Goal: Information Seeking & Learning: Learn about a topic

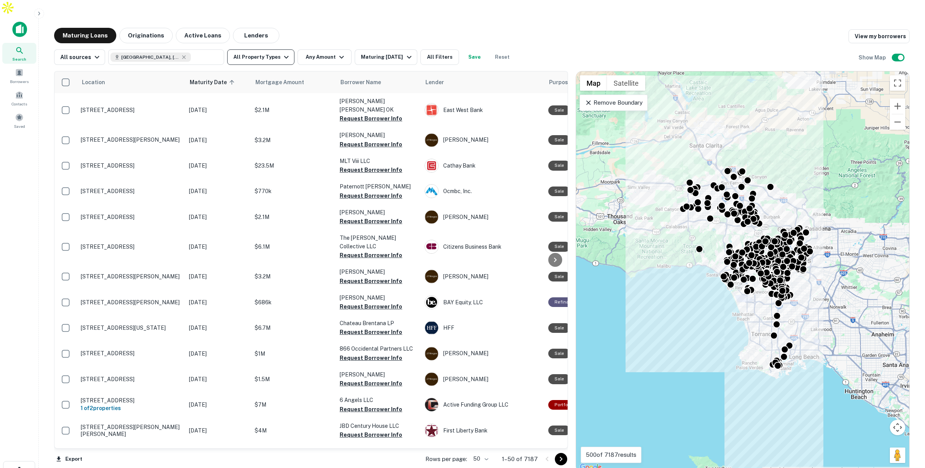
click at [271, 49] on button "All Property Types" at bounding box center [260, 56] width 67 height 15
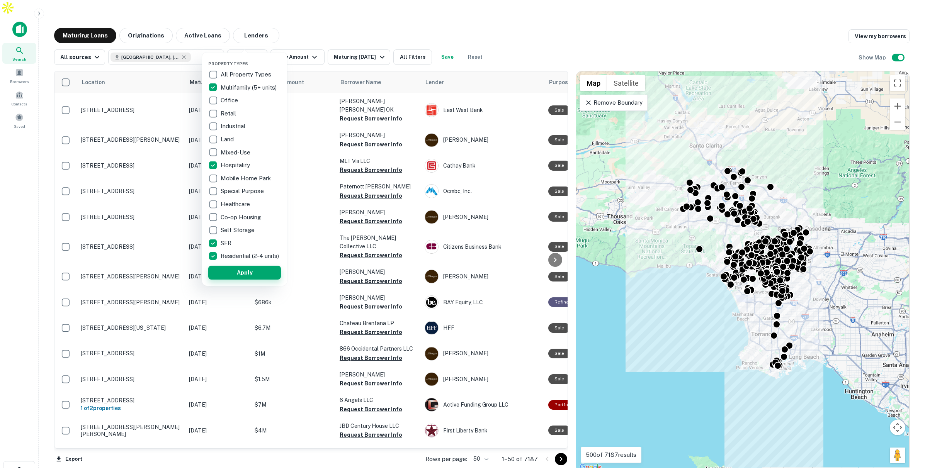
click at [243, 275] on button "Apply" at bounding box center [244, 273] width 73 height 14
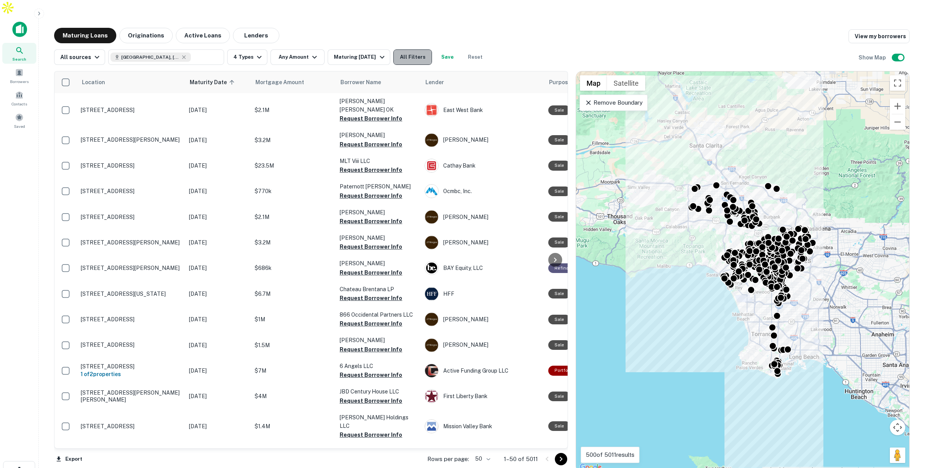
click at [422, 49] on button "All Filters" at bounding box center [412, 56] width 39 height 15
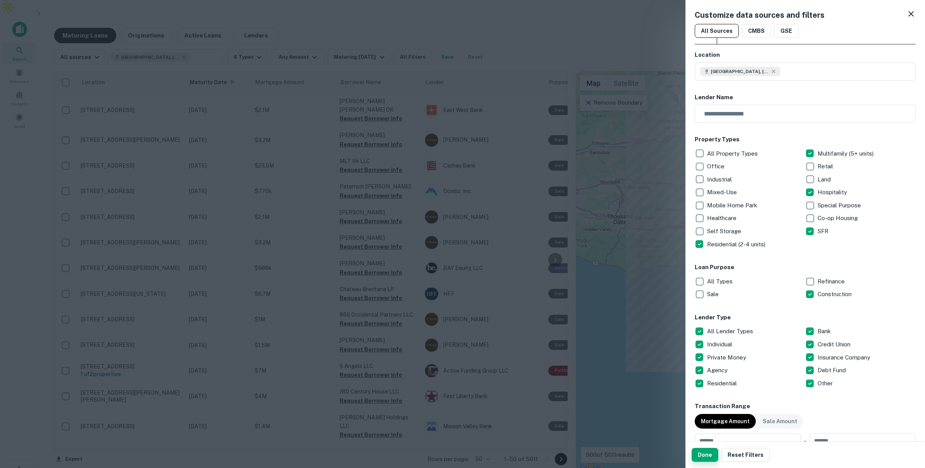
click at [705, 453] on button "Done" at bounding box center [705, 455] width 27 height 14
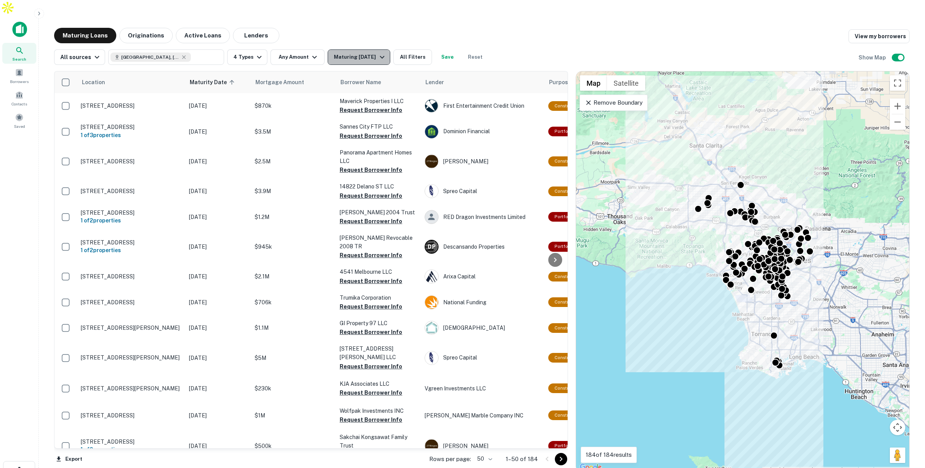
click at [372, 53] on div "Maturing In 1 Year" at bounding box center [360, 57] width 53 height 9
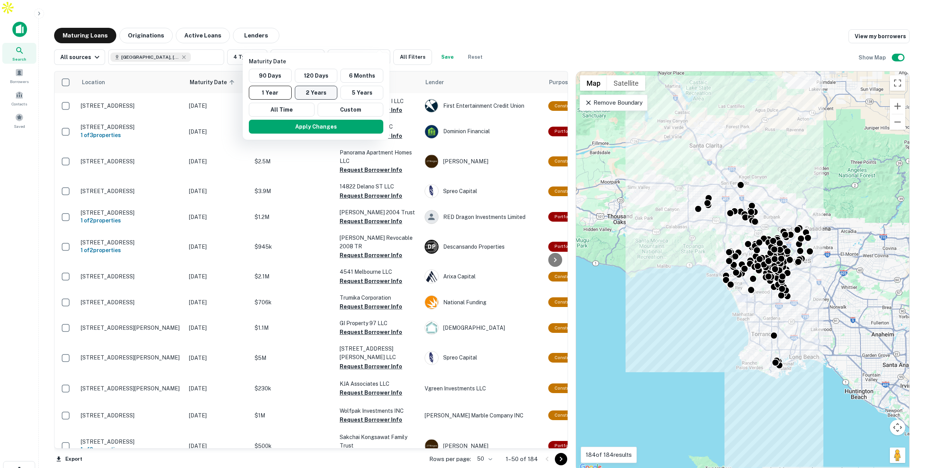
click at [317, 94] on button "2 Years" at bounding box center [316, 93] width 43 height 14
click at [333, 126] on button "Apply Changes" at bounding box center [320, 127] width 134 height 14
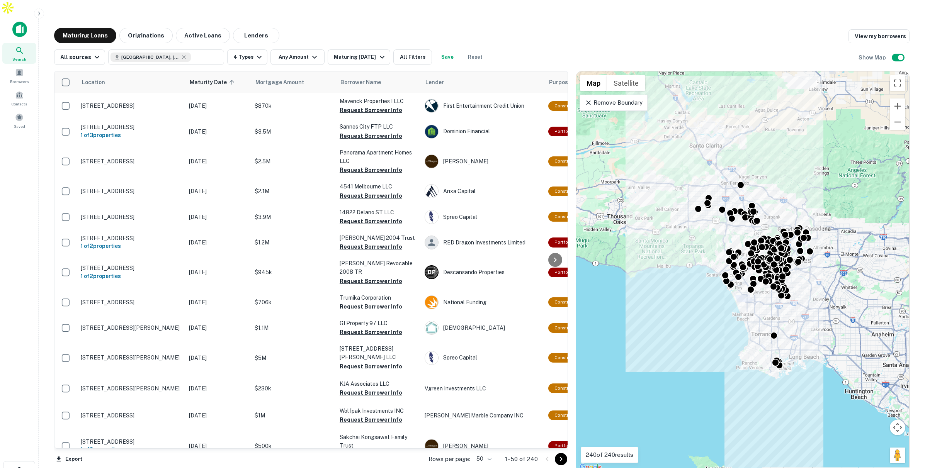
click at [637, 98] on p "Remove Boundary" at bounding box center [614, 102] width 58 height 9
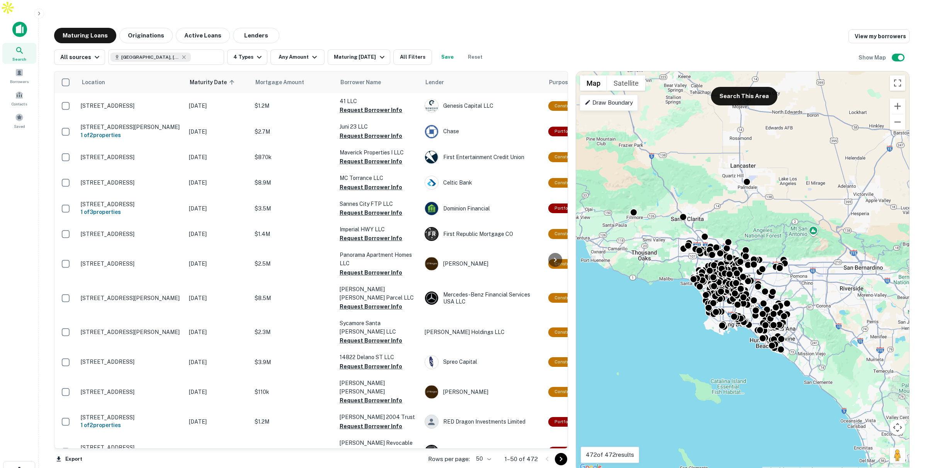
drag, startPoint x: 713, startPoint y: 222, endPoint x: 691, endPoint y: 294, distance: 74.9
click at [679, 298] on div "To activate drag with keyboard, press Alt + Enter. Once in keyboard drag state,…" at bounding box center [742, 271] width 333 height 401
click at [897, 99] on button "Zoom in" at bounding box center [897, 106] width 15 height 15
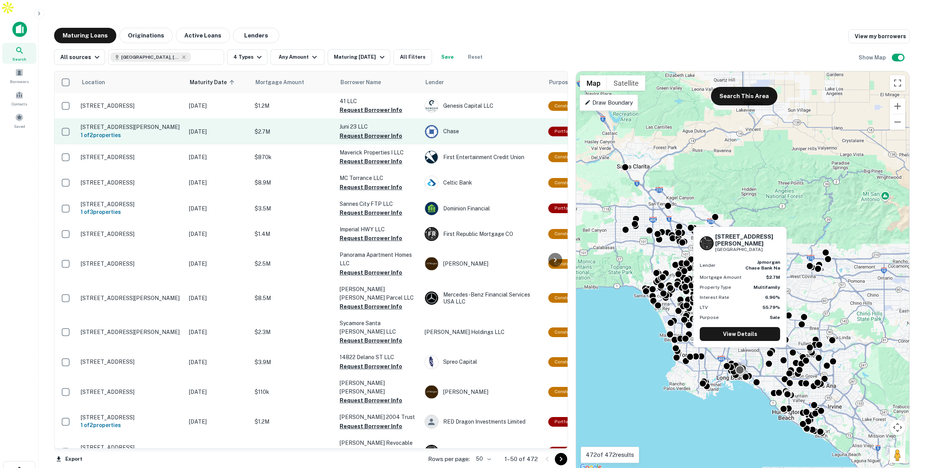
click at [370, 131] on button "Request Borrower Info" at bounding box center [371, 135] width 63 height 9
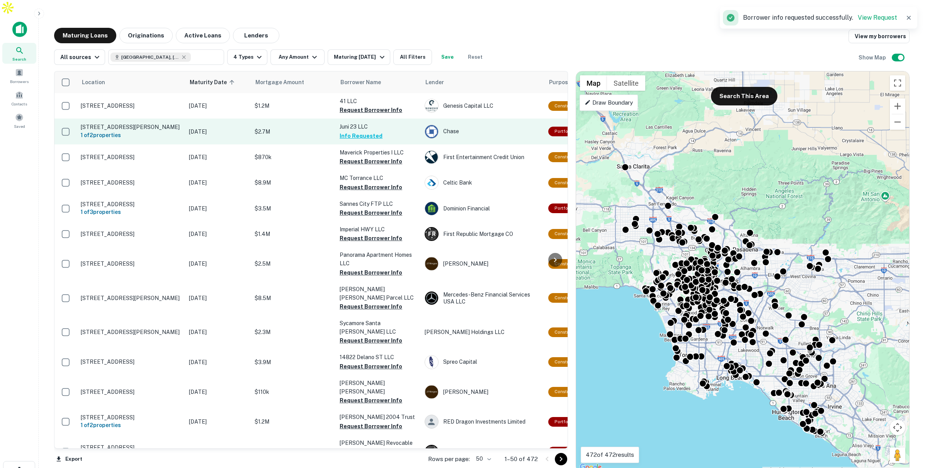
scroll to position [0, 0]
click at [303, 127] on p "$2.7M" at bounding box center [293, 131] width 77 height 9
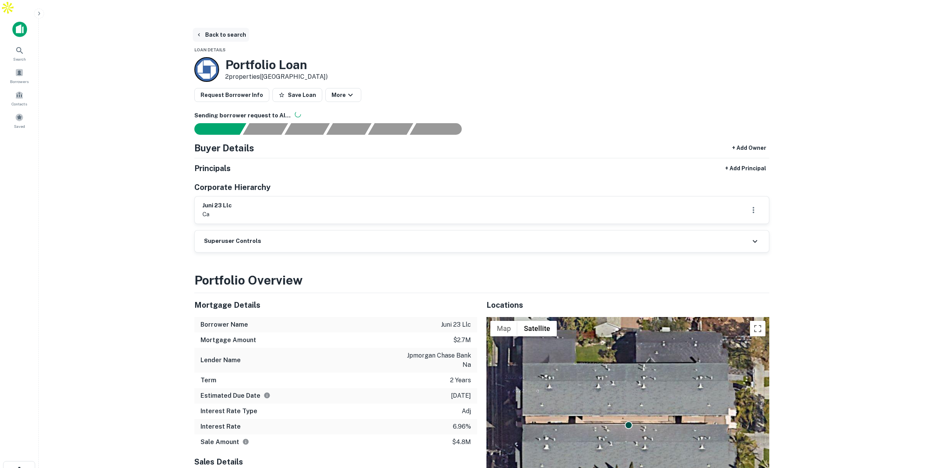
click at [224, 28] on button "Back to search" at bounding box center [221, 35] width 56 height 14
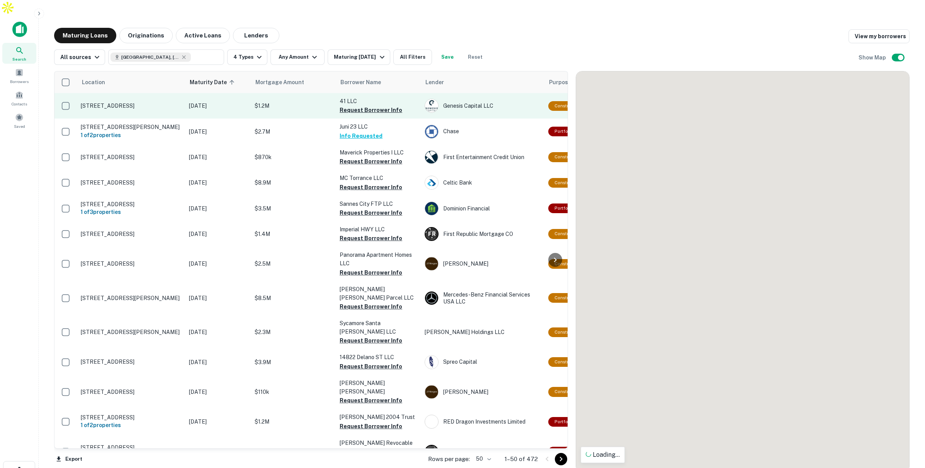
scroll to position [0, 0]
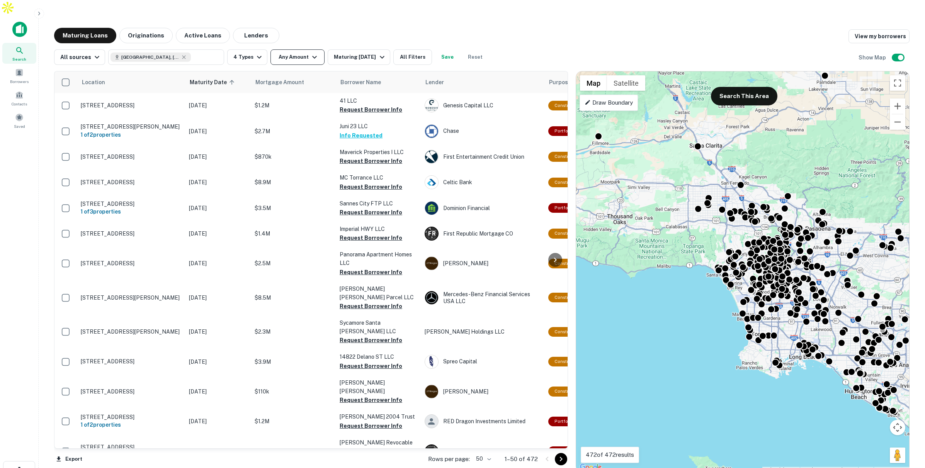
click at [297, 49] on button "Any Amount" at bounding box center [297, 56] width 54 height 15
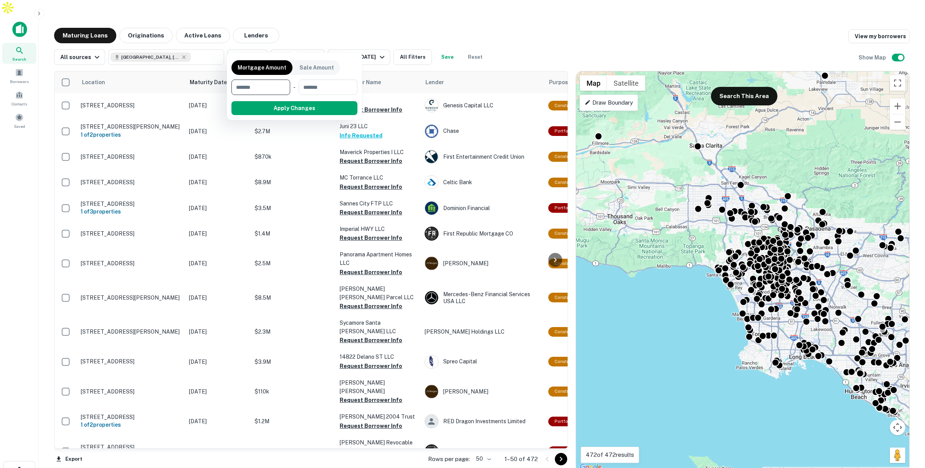
click at [272, 88] on input "number" at bounding box center [257, 87] width 53 height 15
type input "*"
type input "********"
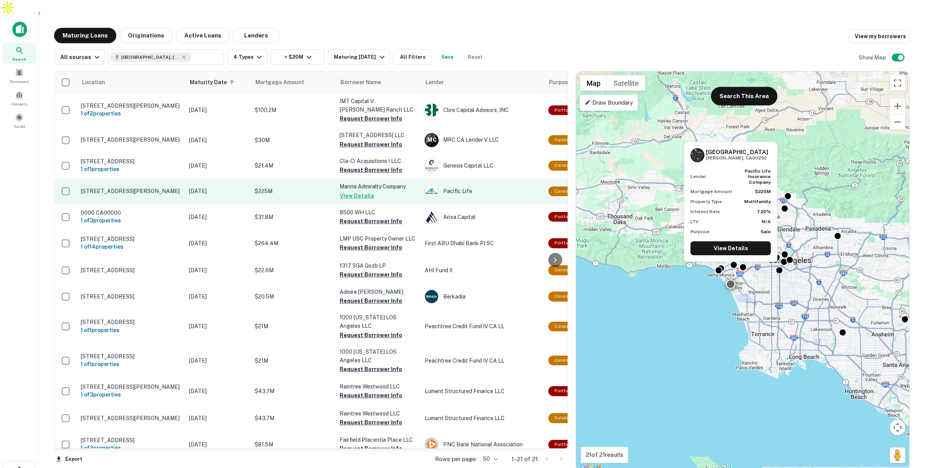
click at [296, 187] on p "$225M" at bounding box center [293, 191] width 77 height 9
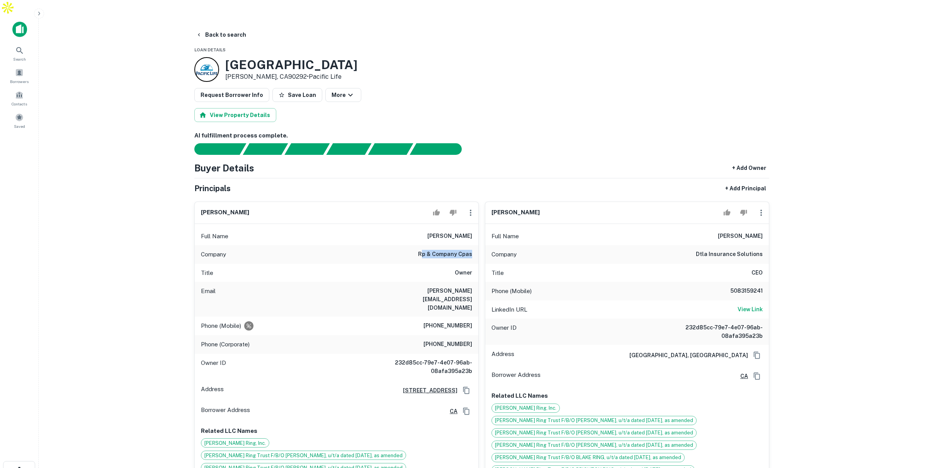
drag, startPoint x: 423, startPoint y: 238, endPoint x: 475, endPoint y: 238, distance: 51.8
click at [475, 245] on div "Company rp & company cpas" at bounding box center [337, 254] width 284 height 19
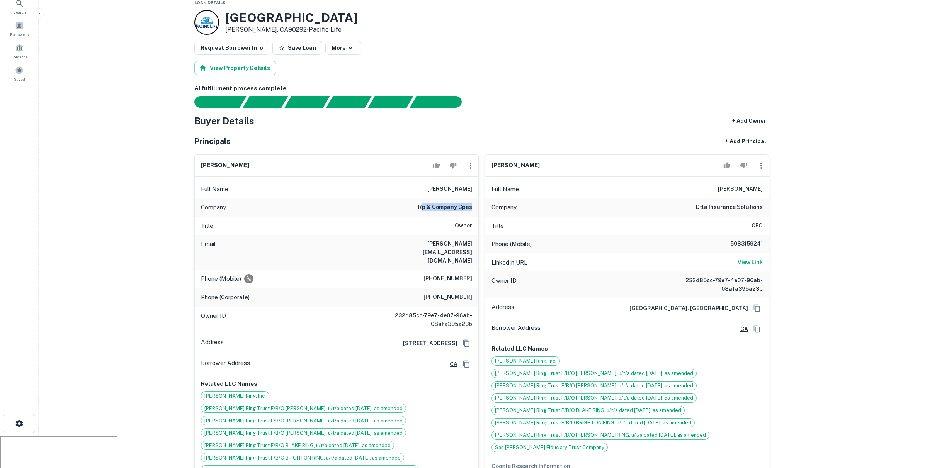
scroll to position [65, 0]
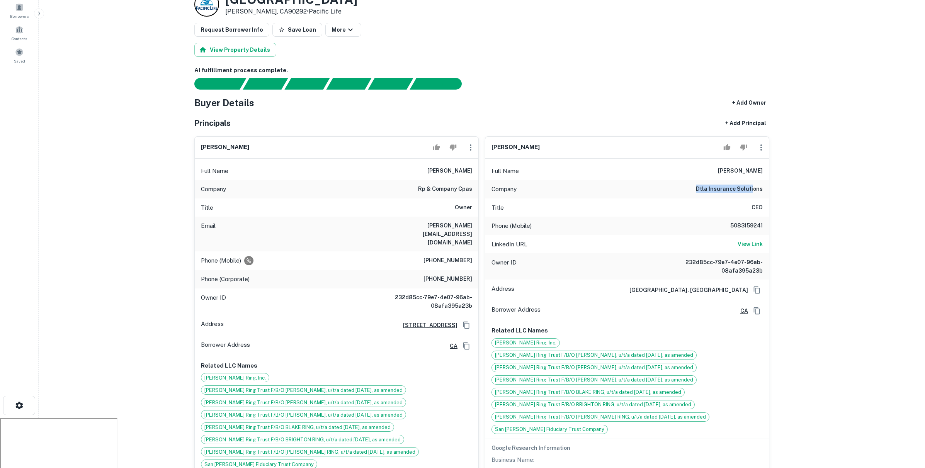
drag, startPoint x: 701, startPoint y: 173, endPoint x: 750, endPoint y: 185, distance: 50.0
click at [754, 180] on div "Company dtla insurance solutions" at bounding box center [627, 189] width 284 height 19
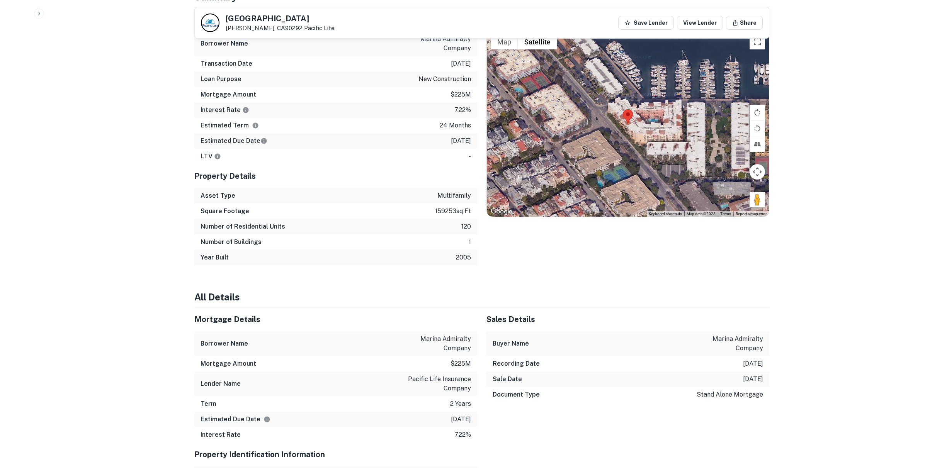
scroll to position [1091, 0]
drag, startPoint x: 460, startPoint y: 194, endPoint x: 478, endPoint y: 194, distance: 18.2
click at [478, 194] on div "Mortgage Details Borrower Name marina admiralty company Transaction Date 1/1/20…" at bounding box center [477, 136] width 584 height 258
click at [438, 203] on div "Square Footage 159253 sq ft" at bounding box center [335, 210] width 283 height 15
drag, startPoint x: 430, startPoint y: 177, endPoint x: 471, endPoint y: 179, distance: 41.0
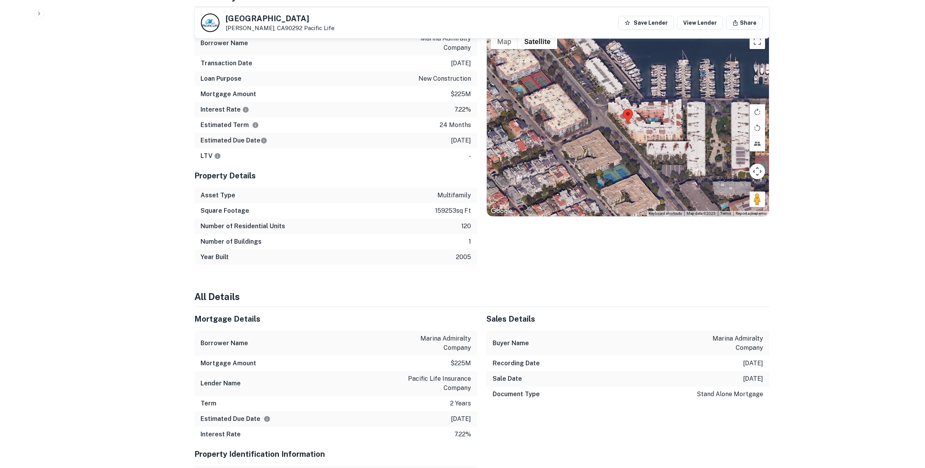
click at [471, 203] on div "Square Footage 159253 sq ft" at bounding box center [335, 210] width 283 height 15
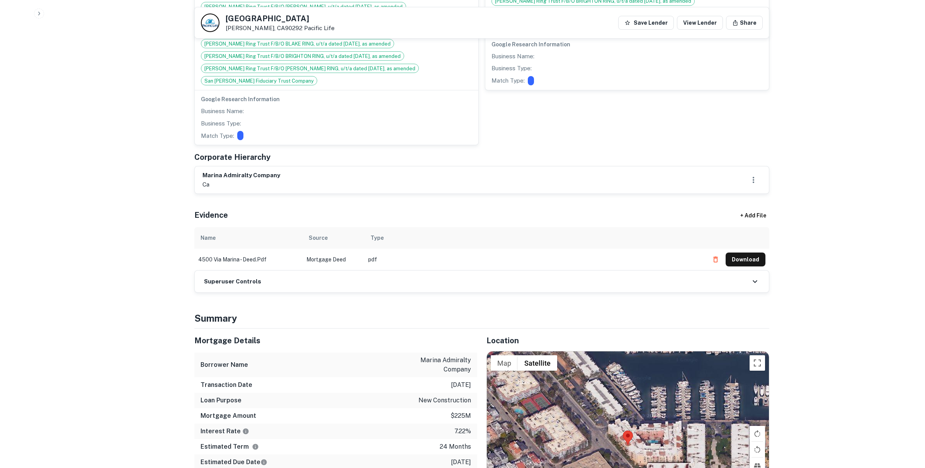
scroll to position [656, 0]
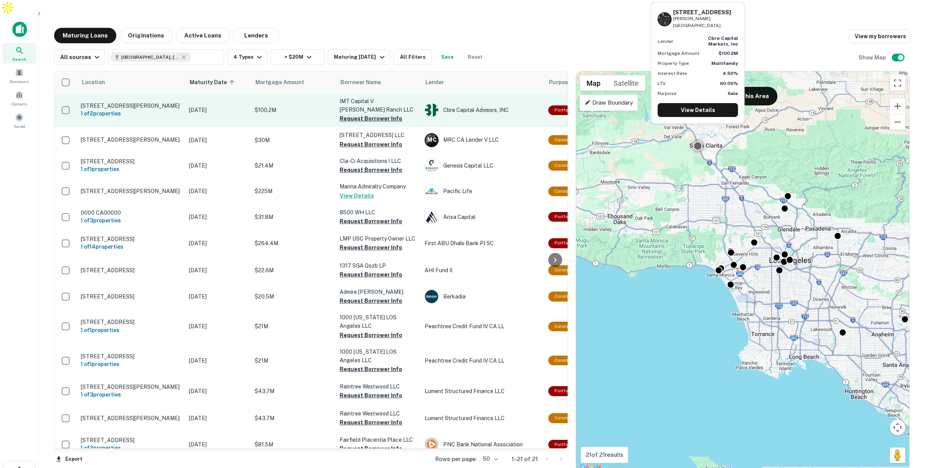
click at [367, 114] on button "Request Borrower Info" at bounding box center [371, 118] width 63 height 9
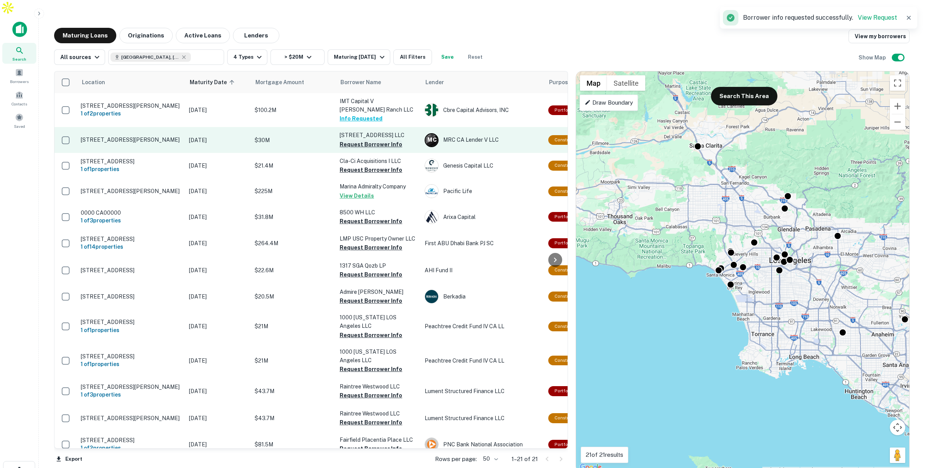
click at [358, 140] on button "Request Borrower Info" at bounding box center [371, 144] width 63 height 9
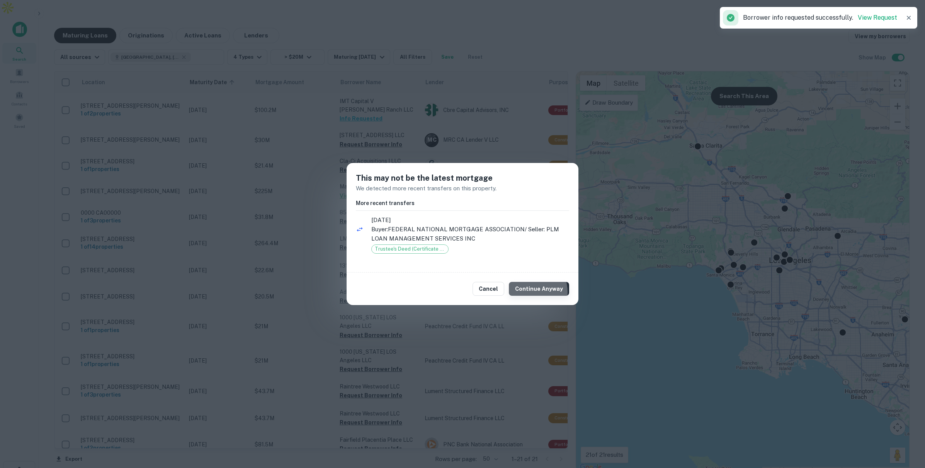
click at [530, 292] on button "Continue Anyway" at bounding box center [539, 289] width 60 height 14
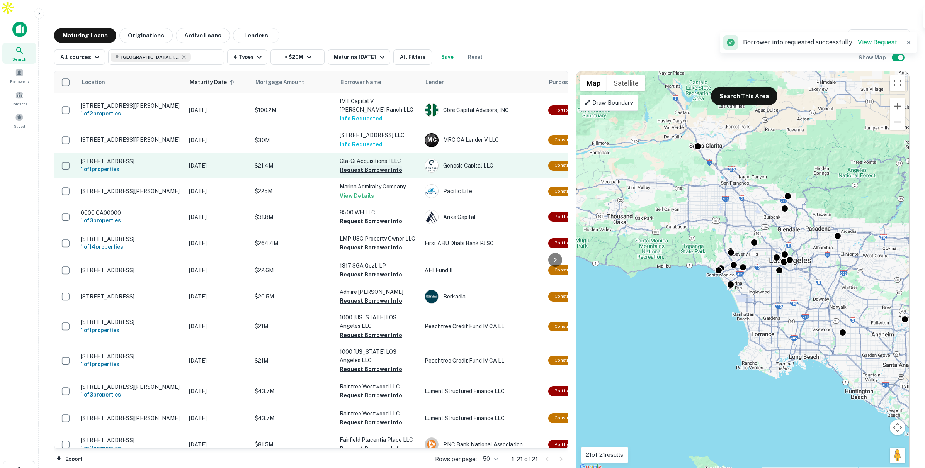
click at [356, 165] on button "Request Borrower Info" at bounding box center [371, 169] width 63 height 9
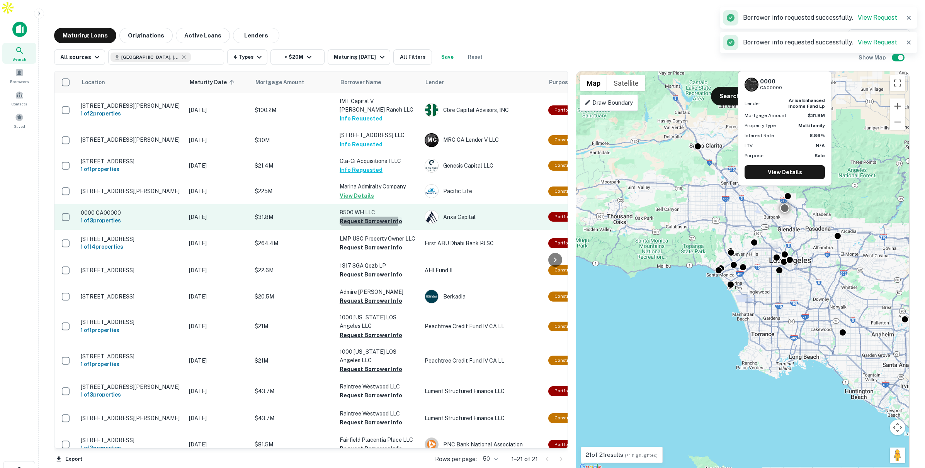
click at [358, 217] on button "Request Borrower Info" at bounding box center [371, 221] width 63 height 9
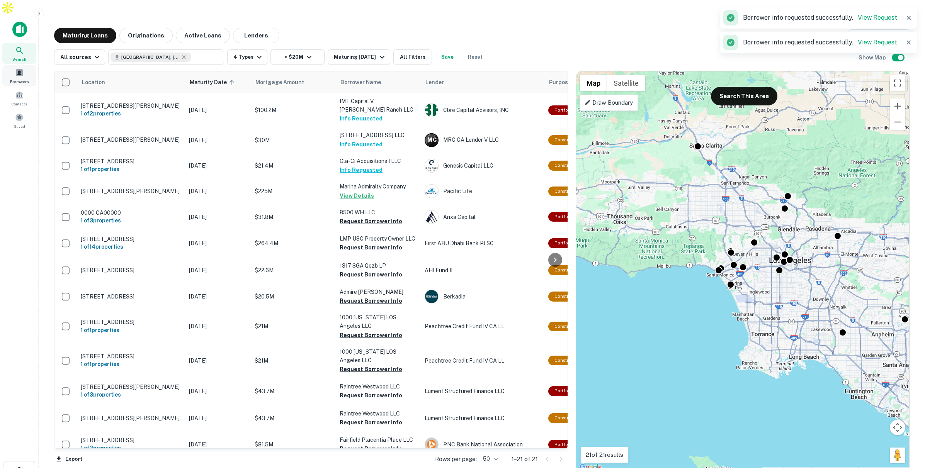
click at [17, 68] on span at bounding box center [19, 72] width 9 height 9
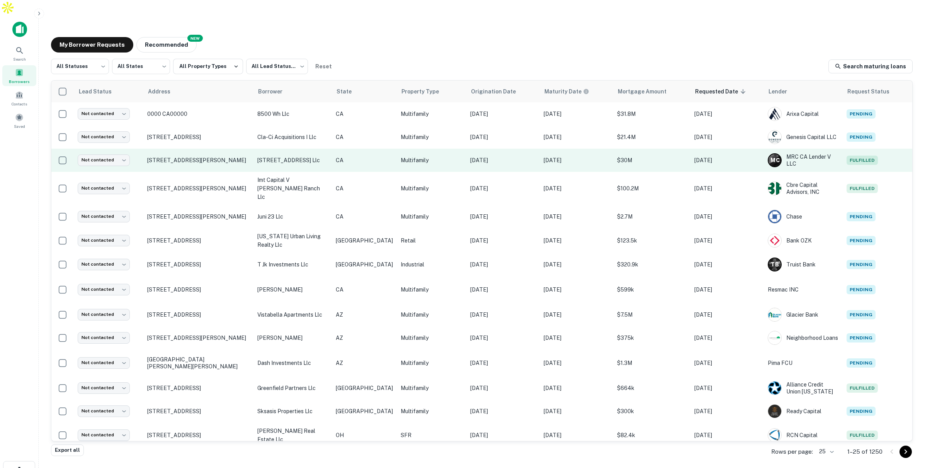
click at [328, 156] on p "1445 9th street llc" at bounding box center [292, 160] width 71 height 9
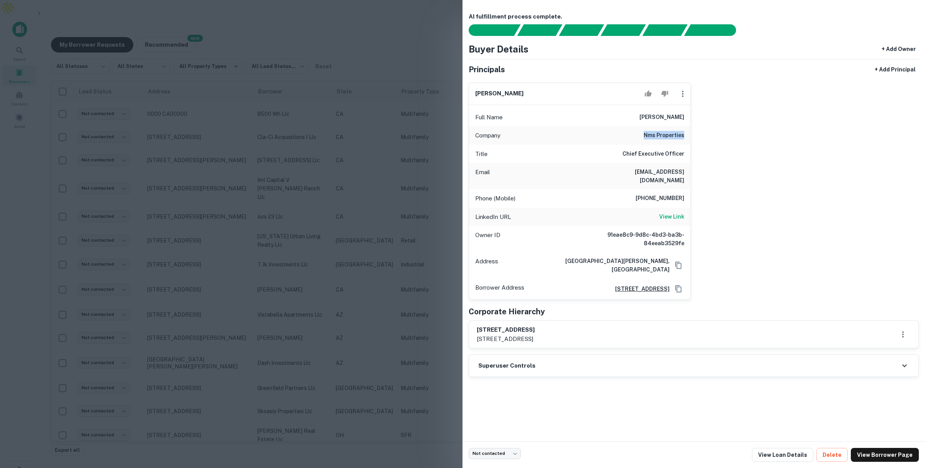
drag, startPoint x: 644, startPoint y: 133, endPoint x: 683, endPoint y: 136, distance: 39.1
click at [683, 136] on div "Company nms properties" at bounding box center [579, 135] width 221 height 19
drag, startPoint x: 663, startPoint y: 114, endPoint x: 689, endPoint y: 116, distance: 25.3
click at [689, 116] on div "Full Name neil shekhter" at bounding box center [579, 117] width 221 height 19
drag, startPoint x: 623, startPoint y: 172, endPoint x: 678, endPoint y: 173, distance: 55.3
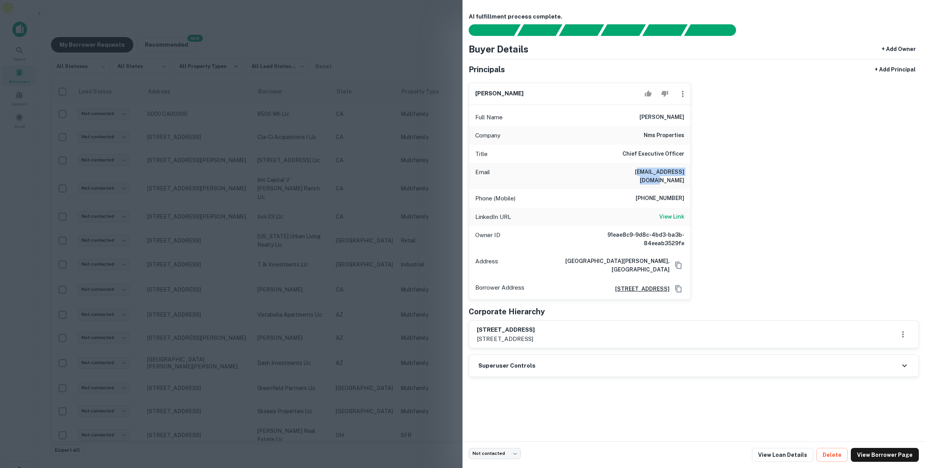
click at [678, 173] on h6 "neilshekhter@gmail.com" at bounding box center [638, 176] width 93 height 17
drag, startPoint x: 646, startPoint y: 192, endPoint x: 682, endPoint y: 193, distance: 36.3
click at [682, 194] on h6 "310-247-8182" at bounding box center [660, 198] width 49 height 9
click at [677, 213] on h6 "View Link" at bounding box center [671, 217] width 25 height 9
click at [789, 165] on div "neil shekhter Full Name neil shekhter Company nms properties Title Chief Execut…" at bounding box center [691, 189] width 456 height 224
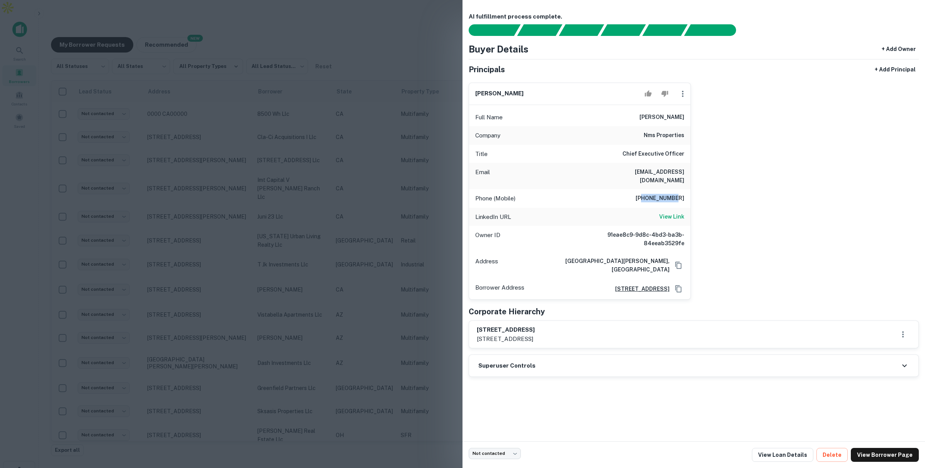
drag, startPoint x: 668, startPoint y: 189, endPoint x: 687, endPoint y: 191, distance: 18.6
click at [687, 191] on div "Phone (Mobile) 310-247-8182" at bounding box center [579, 198] width 221 height 19
click at [325, 112] on div at bounding box center [462, 234] width 925 height 468
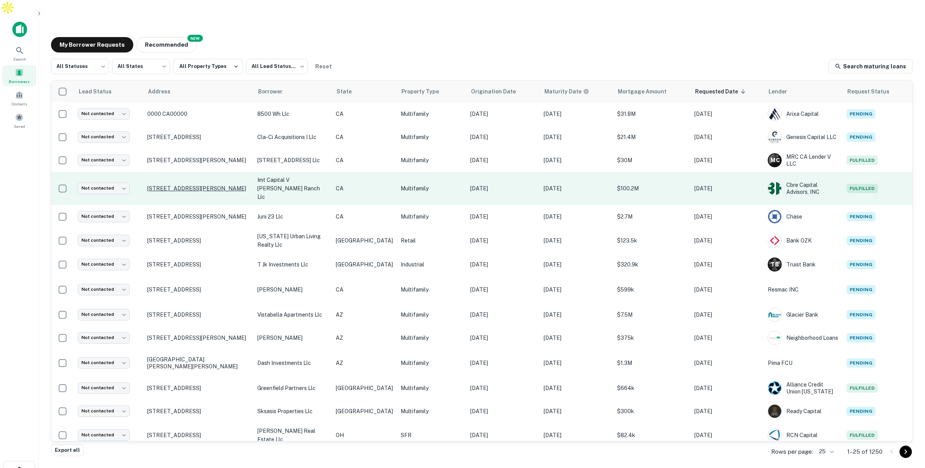
click at [248, 185] on p "[STREET_ADDRESS][PERSON_NAME]" at bounding box center [198, 188] width 102 height 7
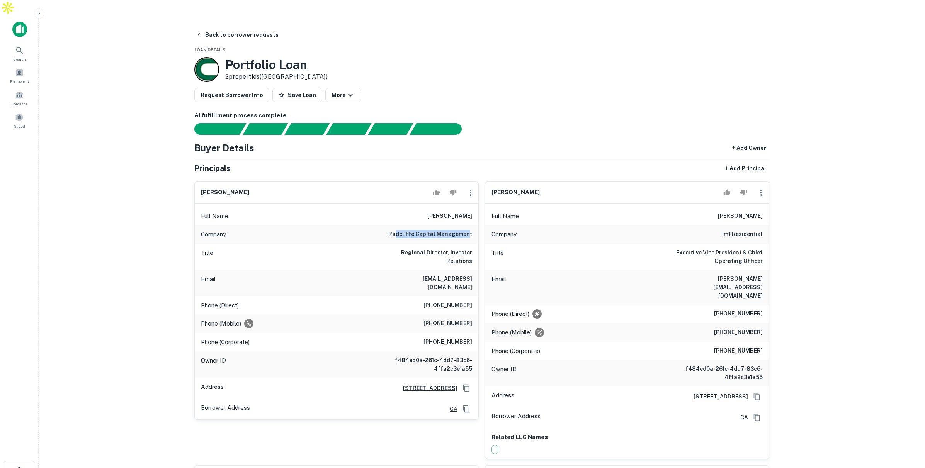
drag, startPoint x: 402, startPoint y: 216, endPoint x: 461, endPoint y: 223, distance: 59.6
click at [466, 230] on h6 "radcliffe capital management" at bounding box center [430, 234] width 84 height 9
drag, startPoint x: 393, startPoint y: 252, endPoint x: 470, endPoint y: 265, distance: 78.0
click at [470, 270] on div "Email [EMAIL_ADDRESS][DOMAIN_NAME]" at bounding box center [337, 283] width 284 height 26
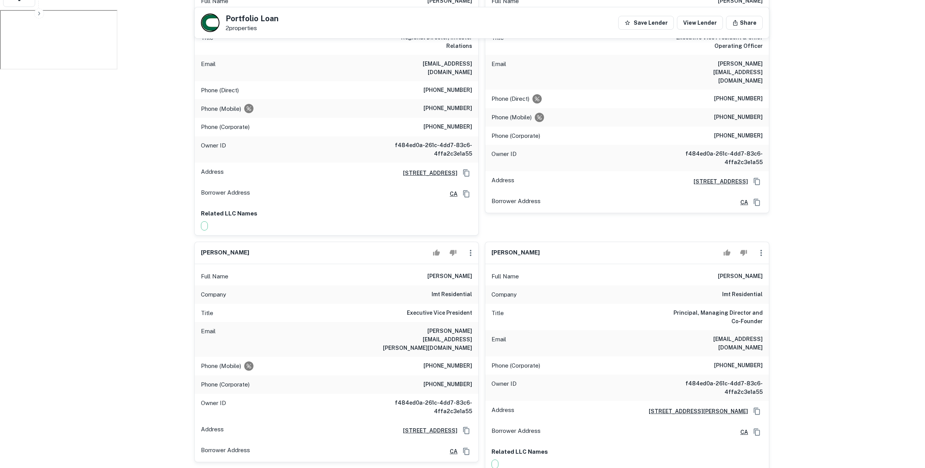
scroll to position [485, 0]
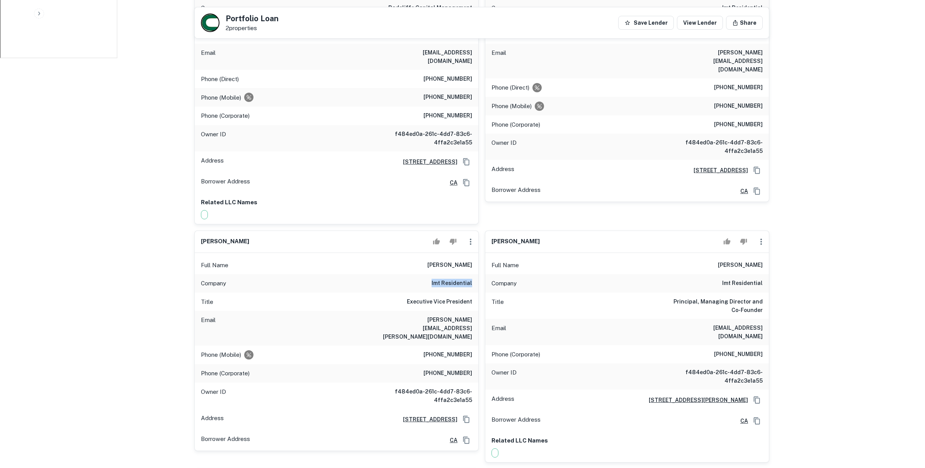
drag, startPoint x: 433, startPoint y: 232, endPoint x: 476, endPoint y: 238, distance: 43.3
click at [476, 274] on div "Company imt residential" at bounding box center [337, 283] width 284 height 19
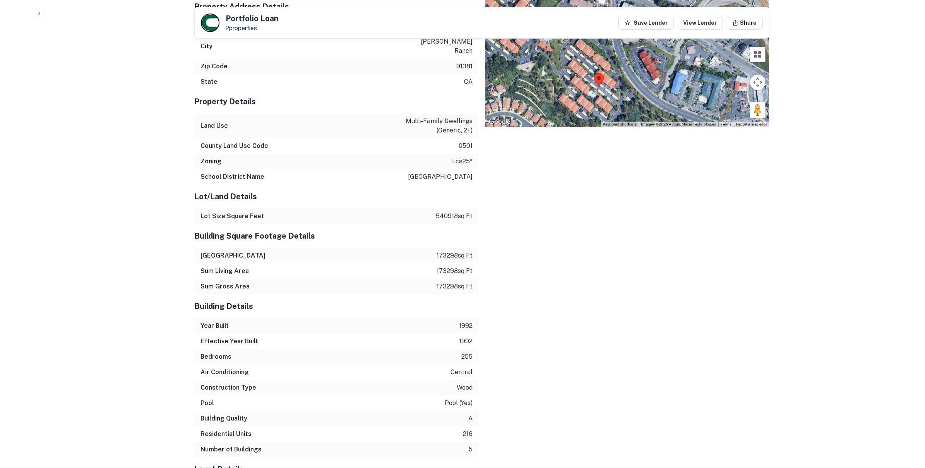
scroll to position [1846, 0]
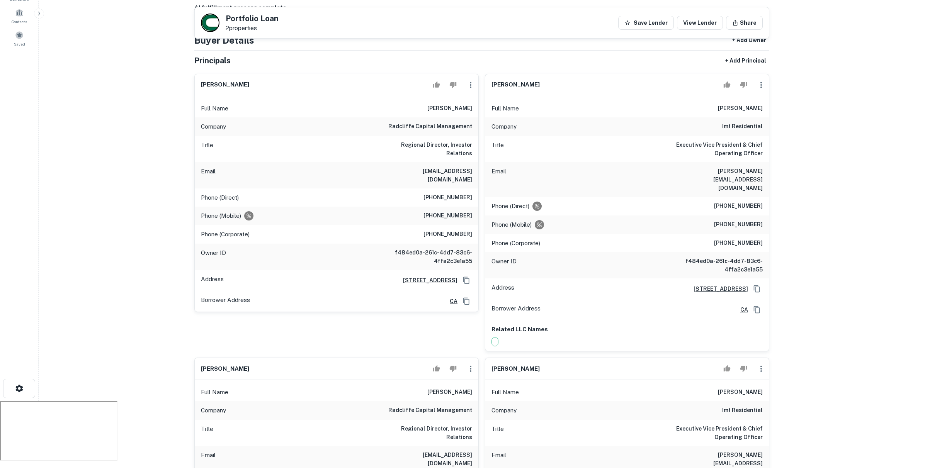
scroll to position [0, 0]
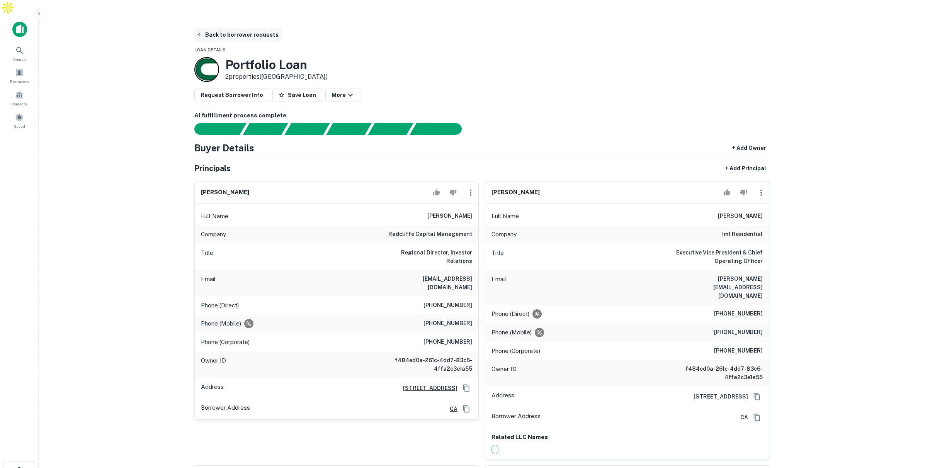
click at [226, 28] on button "Back to borrower requests" at bounding box center [237, 35] width 89 height 14
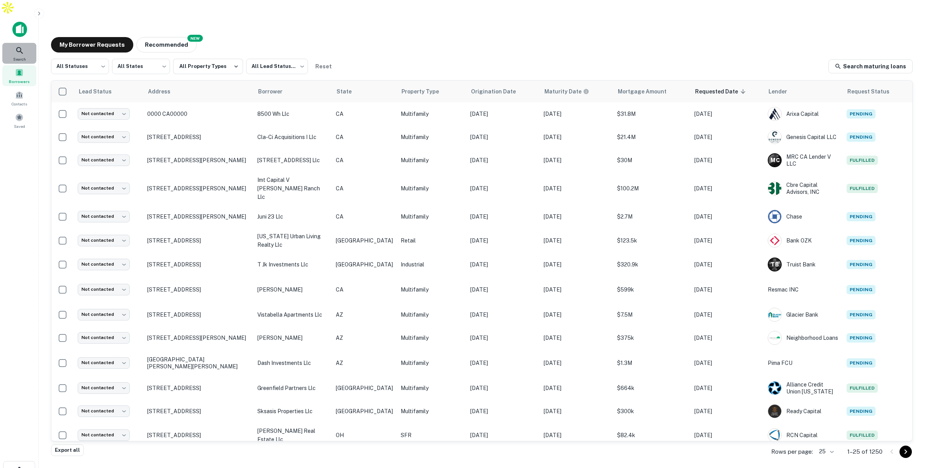
click at [23, 46] on icon at bounding box center [19, 50] width 9 height 9
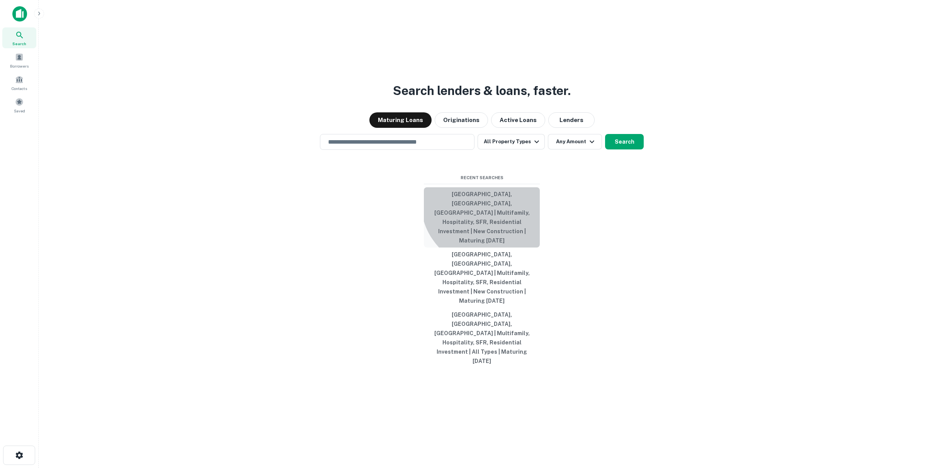
click at [489, 243] on button "[GEOGRAPHIC_DATA], [GEOGRAPHIC_DATA], [GEOGRAPHIC_DATA] | Multifamily, Hospital…" at bounding box center [482, 217] width 116 height 60
type input "**********"
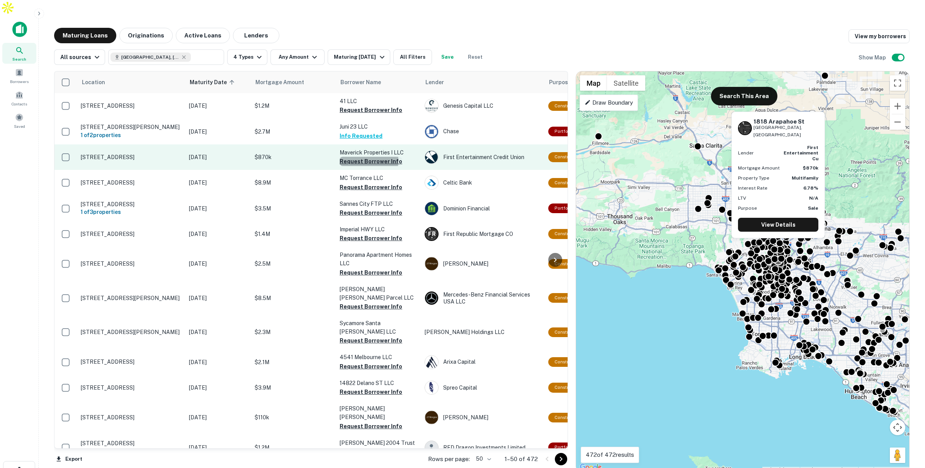
click at [360, 157] on button "Request Borrower Info" at bounding box center [371, 161] width 63 height 9
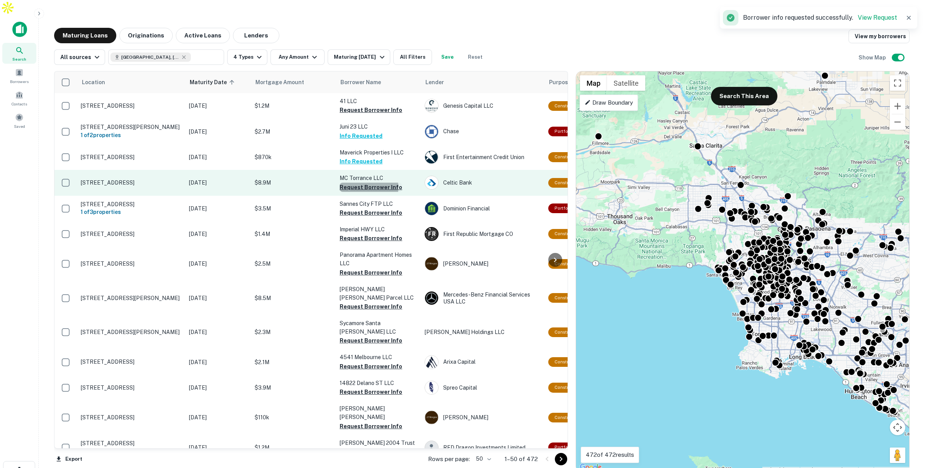
click at [356, 183] on button "Request Borrower Info" at bounding box center [371, 187] width 63 height 9
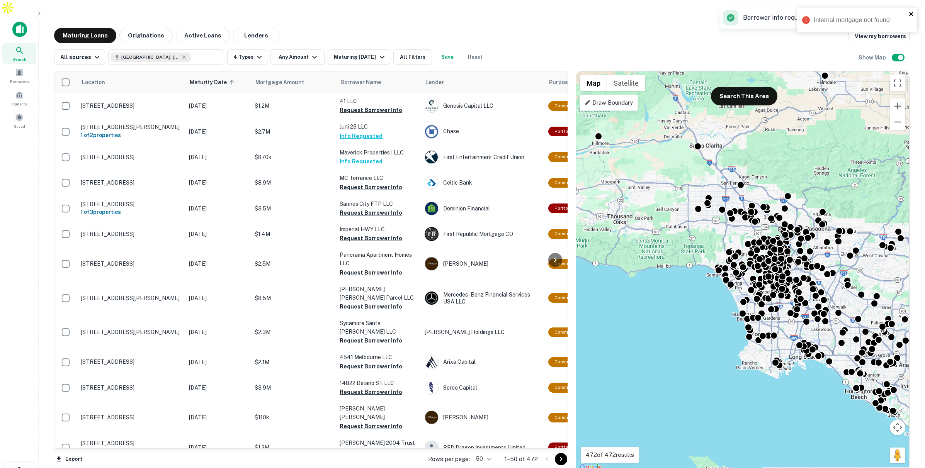
click at [910, 13] on icon "close" at bounding box center [911, 14] width 4 height 4
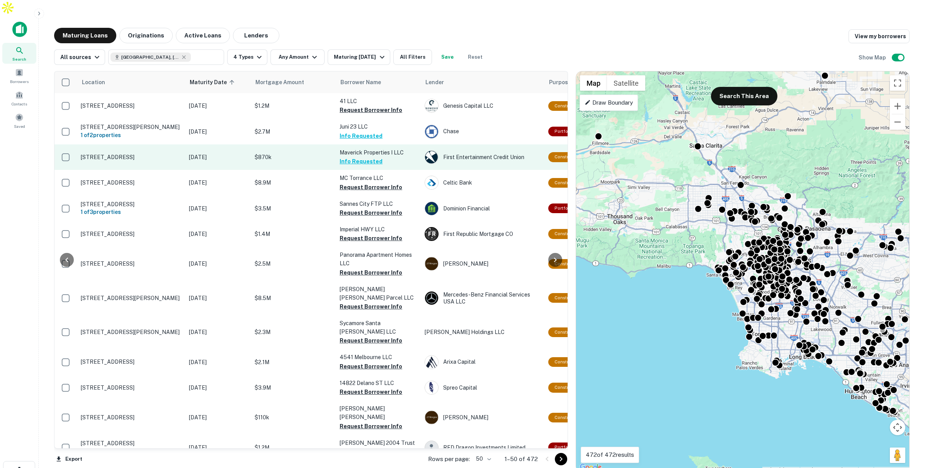
scroll to position [0, 104]
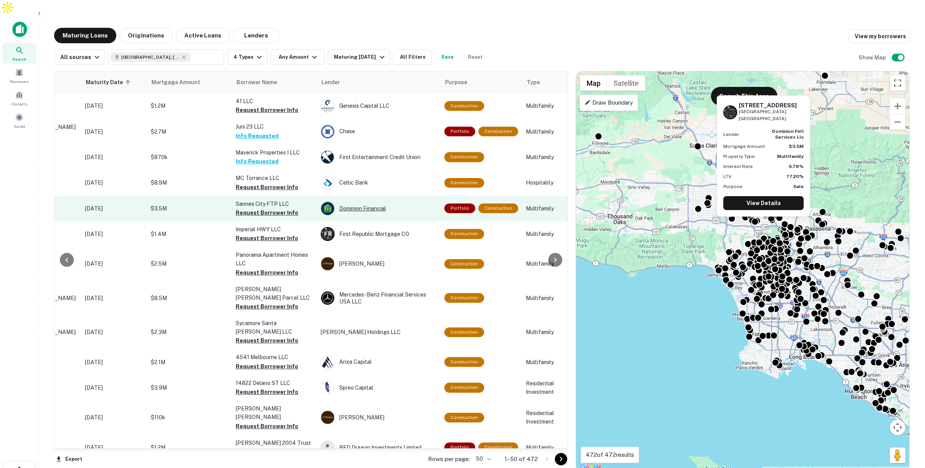
click at [370, 202] on div "Dominion Financial" at bounding box center [379, 209] width 116 height 14
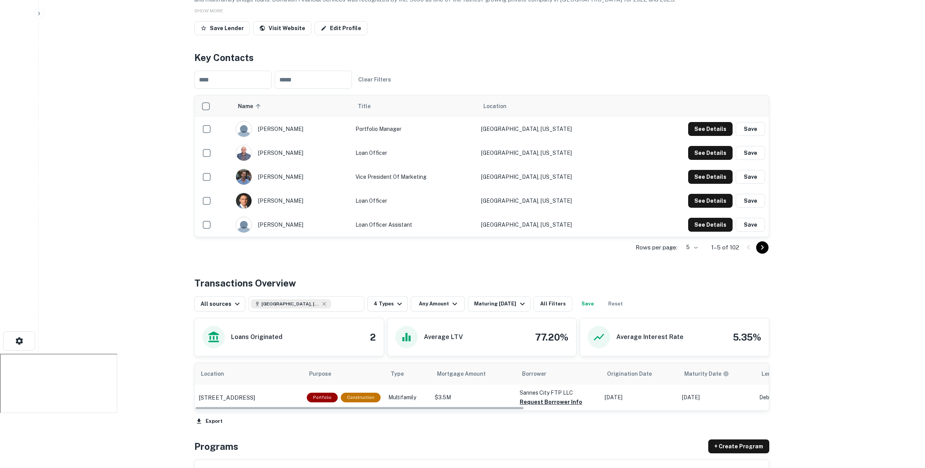
scroll to position [112, 0]
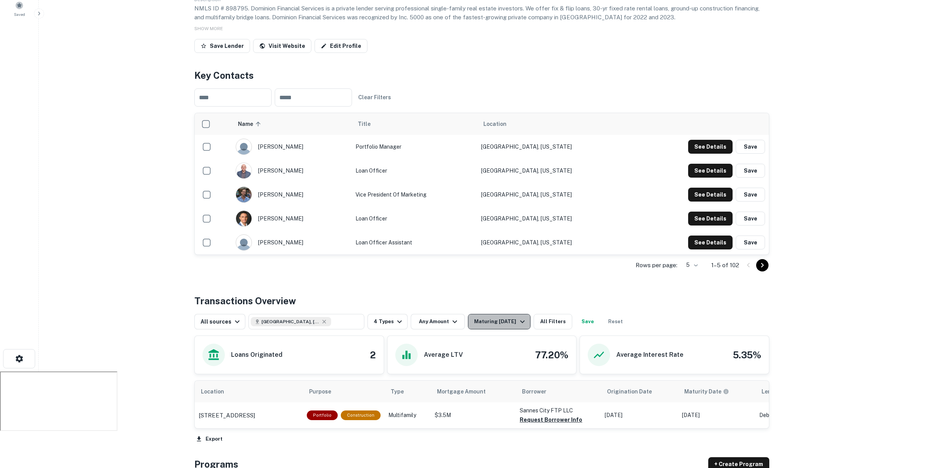
click at [493, 317] on div "Maturing In 2 Years" at bounding box center [500, 321] width 53 height 9
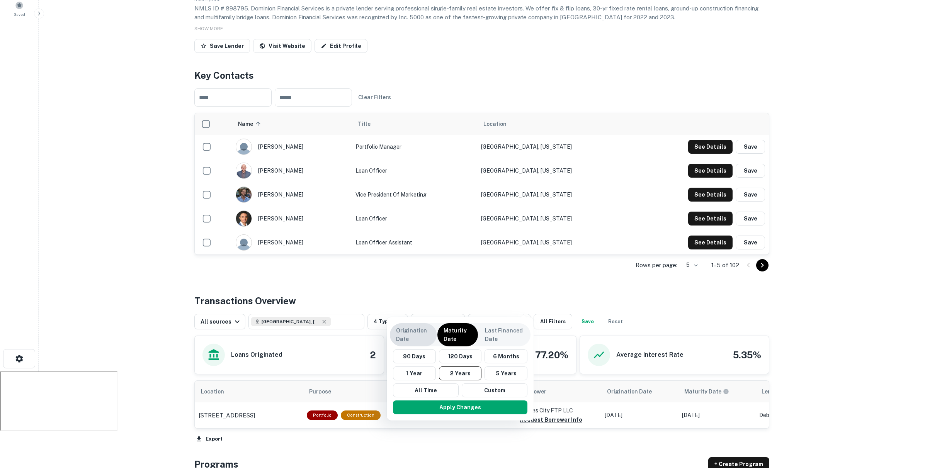
click at [420, 336] on p "Origination Date" at bounding box center [413, 335] width 34 height 17
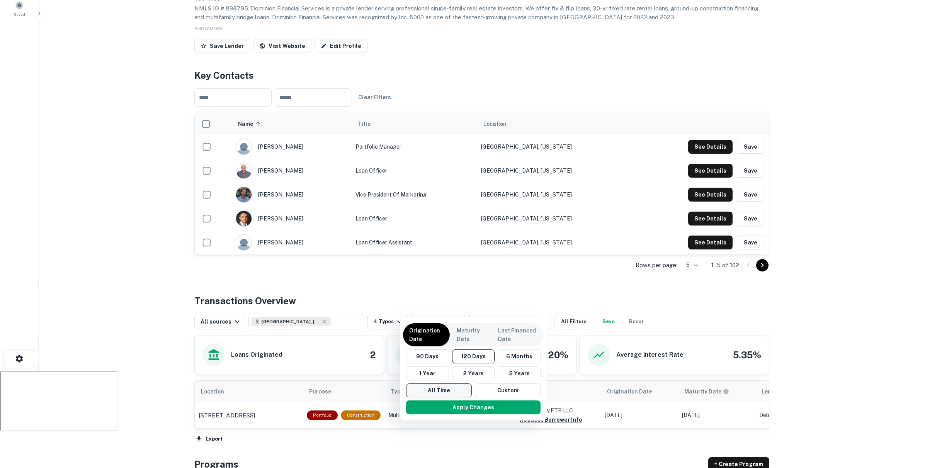
click at [439, 393] on button "All Time" at bounding box center [439, 391] width 66 height 14
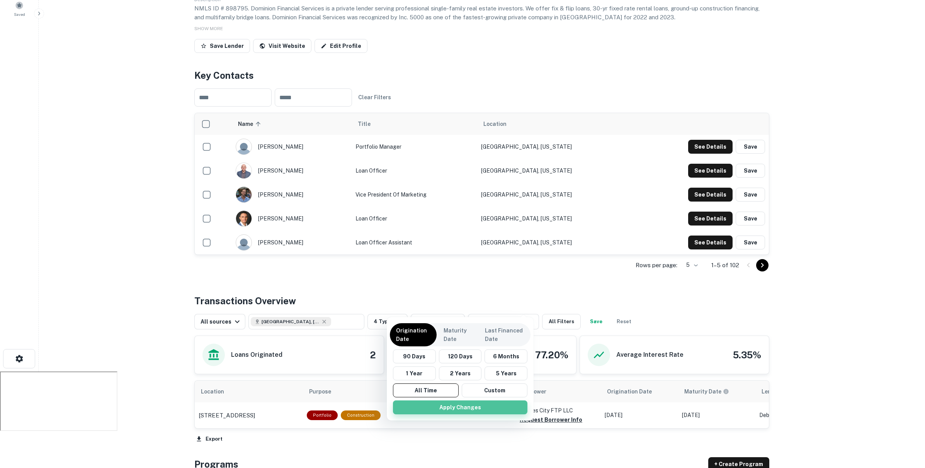
drag, startPoint x: 448, startPoint y: 409, endPoint x: 440, endPoint y: 406, distance: 8.6
click at [448, 409] on button "Apply Changes" at bounding box center [460, 408] width 134 height 14
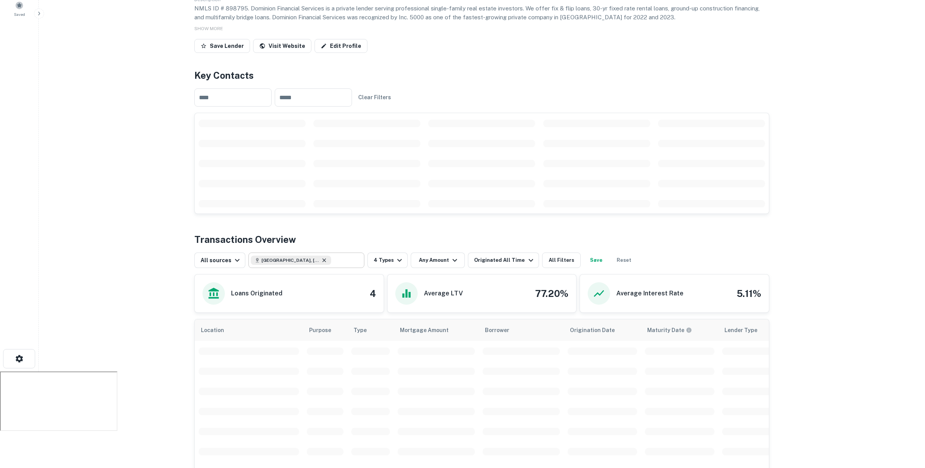
click at [321, 257] on icon at bounding box center [324, 260] width 6 height 6
type input "**********"
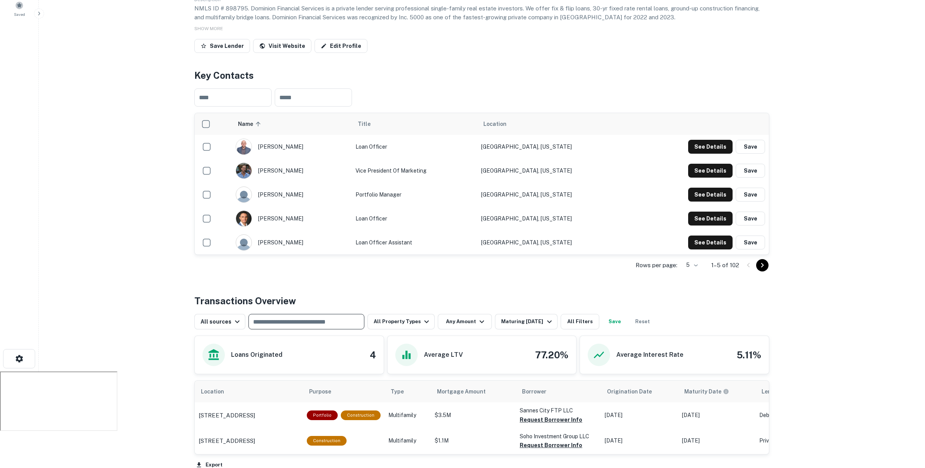
scroll to position [142, 0]
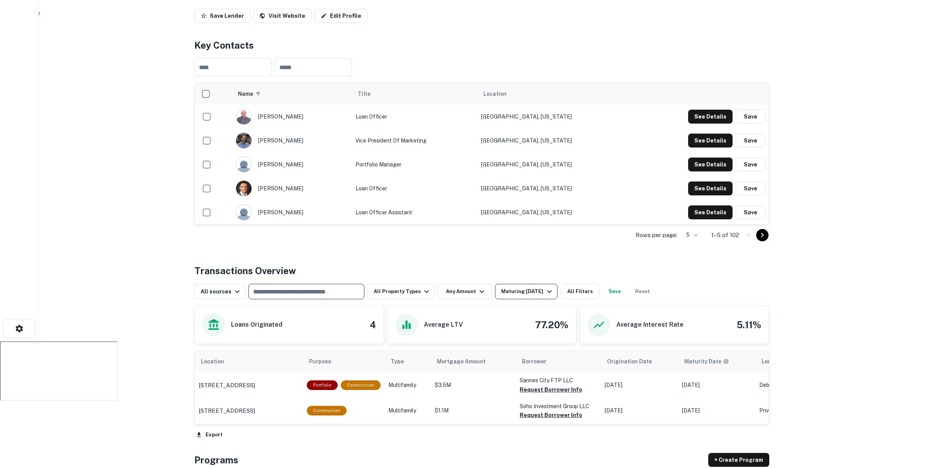
click at [538, 287] on div "Maturing In 6 Months" at bounding box center [527, 291] width 53 height 9
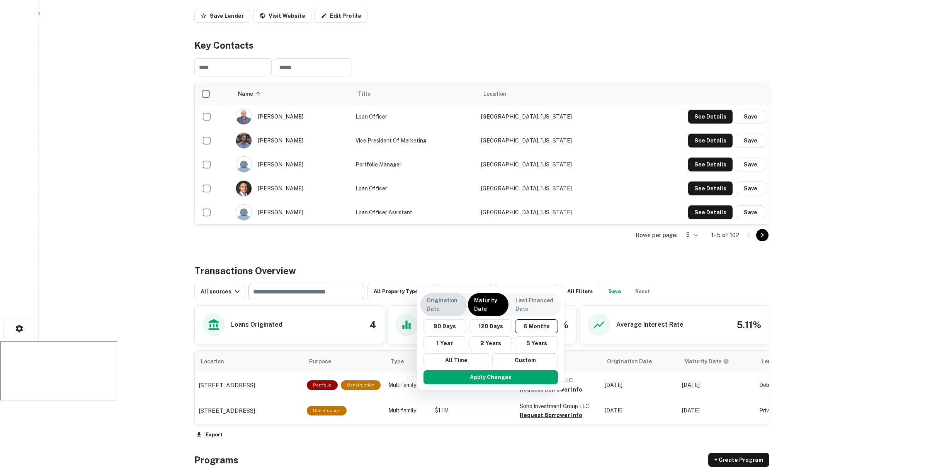
click at [422, 309] on div "Origination Date" at bounding box center [443, 304] width 47 height 23
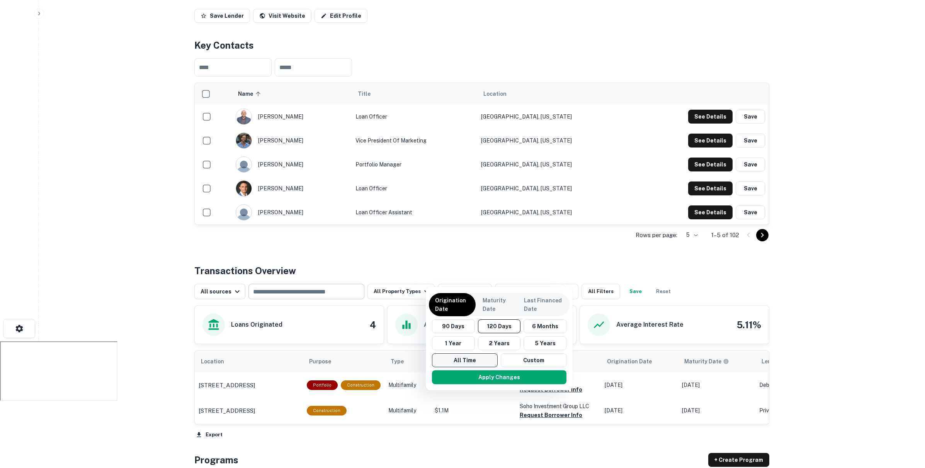
click at [452, 359] on button "All Time" at bounding box center [465, 361] width 66 height 14
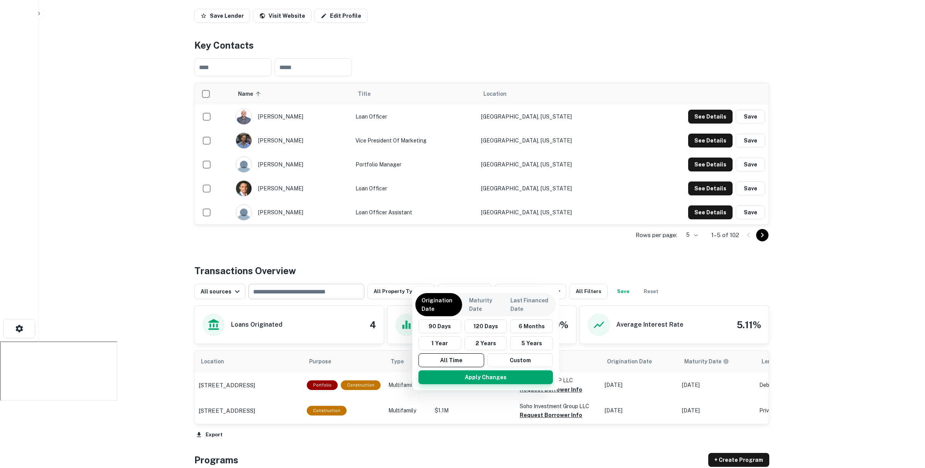
click at [486, 380] on button "Apply Changes" at bounding box center [485, 378] width 134 height 14
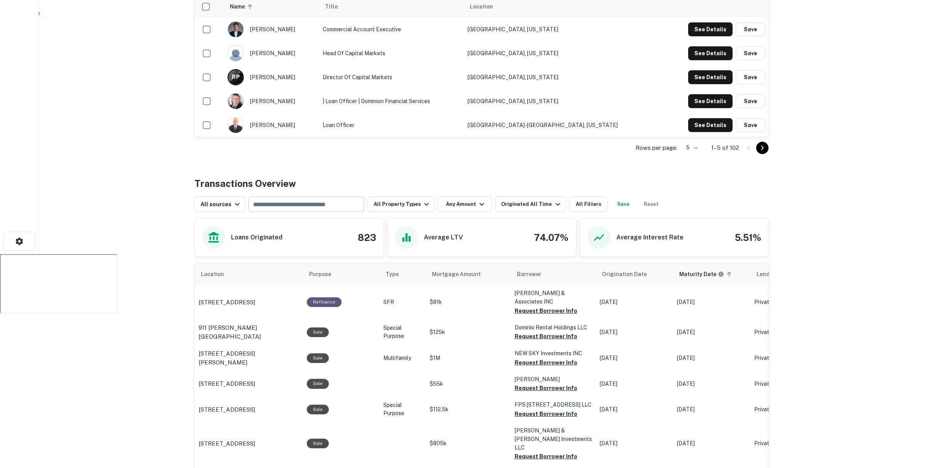
scroll to position [331, 0]
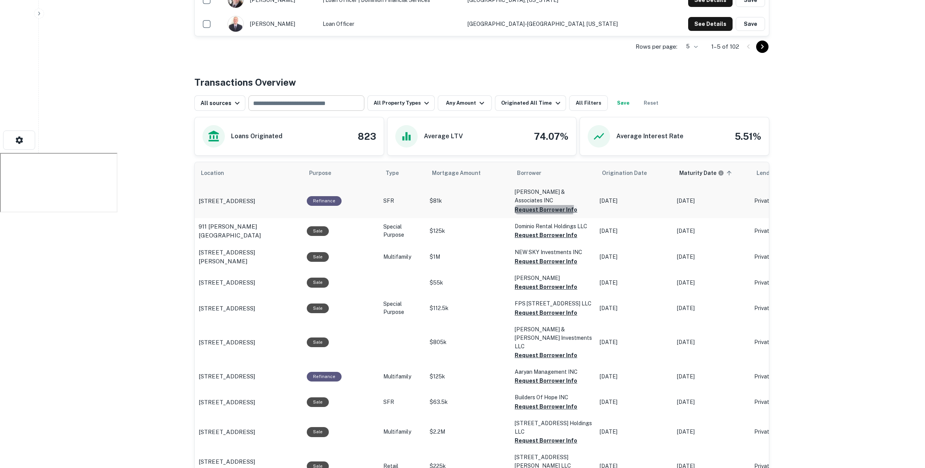
click at [536, 205] on button "Request Borrower Info" at bounding box center [546, 209] width 63 height 9
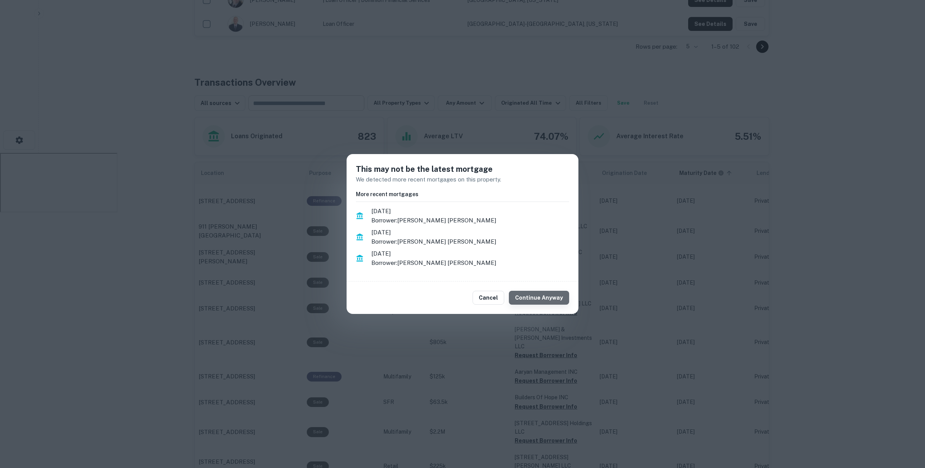
click at [546, 298] on button "Continue Anyway" at bounding box center [539, 298] width 60 height 14
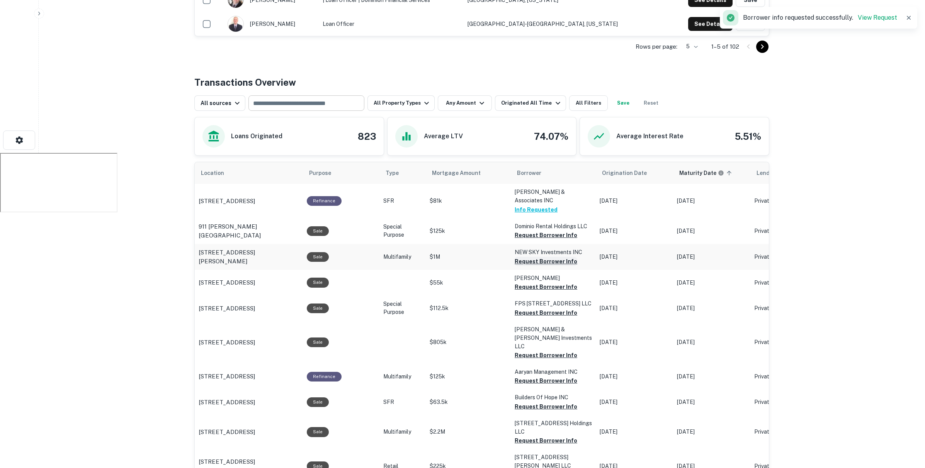
click at [533, 238] on button "Request Borrower Info" at bounding box center [546, 235] width 63 height 9
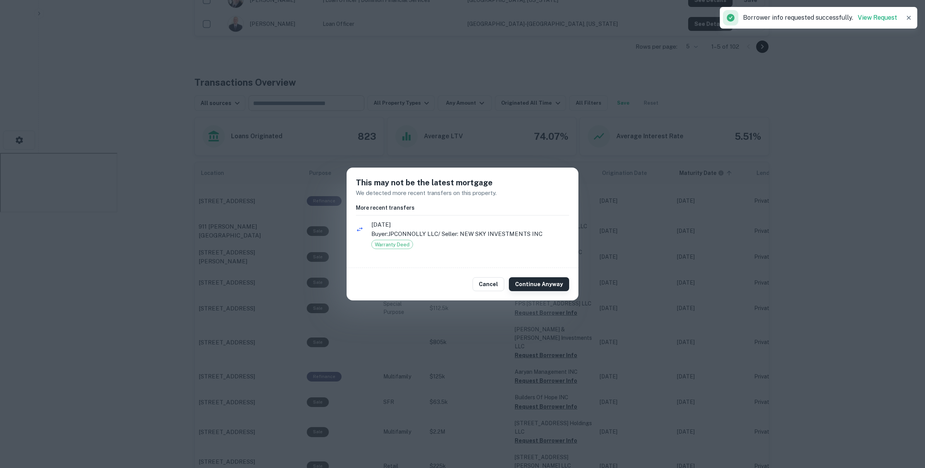
click at [538, 283] on button "Continue Anyway" at bounding box center [539, 284] width 60 height 14
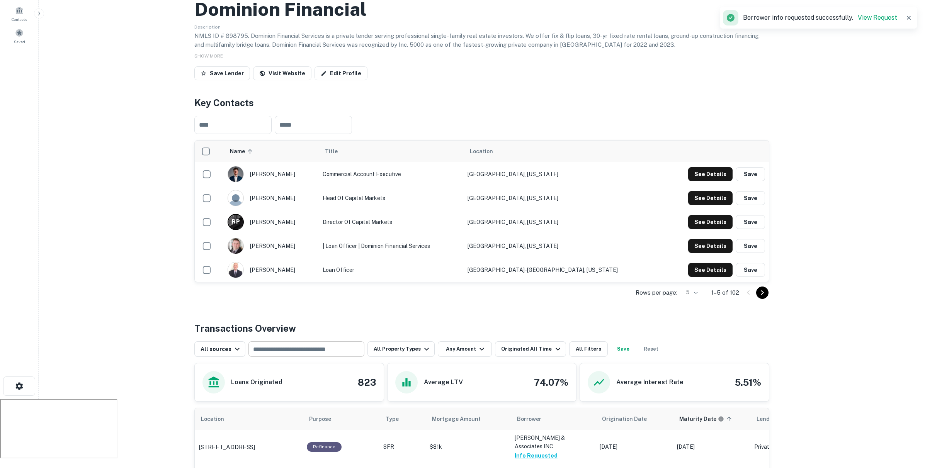
scroll to position [0, 0]
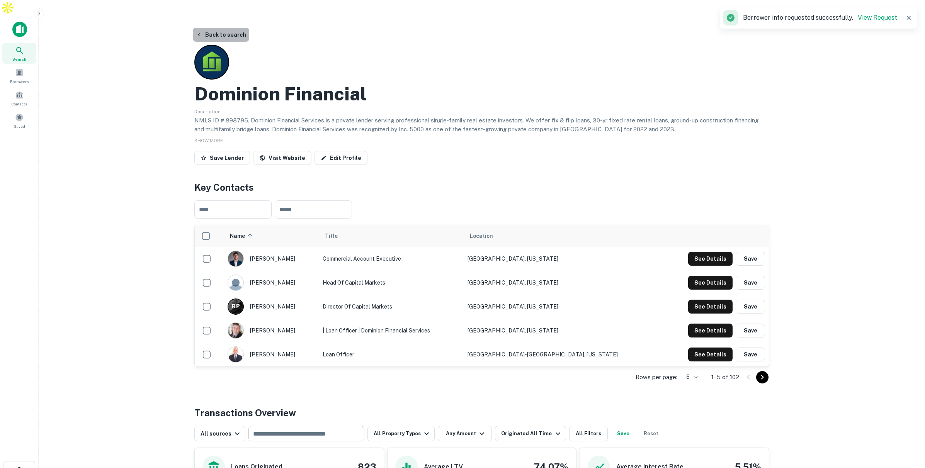
click at [226, 28] on button "Back to search" at bounding box center [221, 35] width 56 height 14
click at [222, 28] on button "Back to search" at bounding box center [221, 35] width 56 height 14
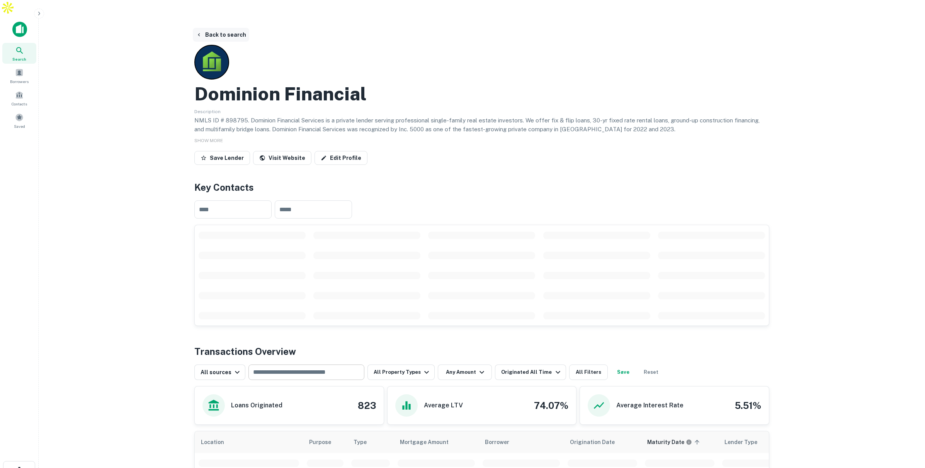
click at [222, 28] on button "Back to search" at bounding box center [221, 35] width 56 height 14
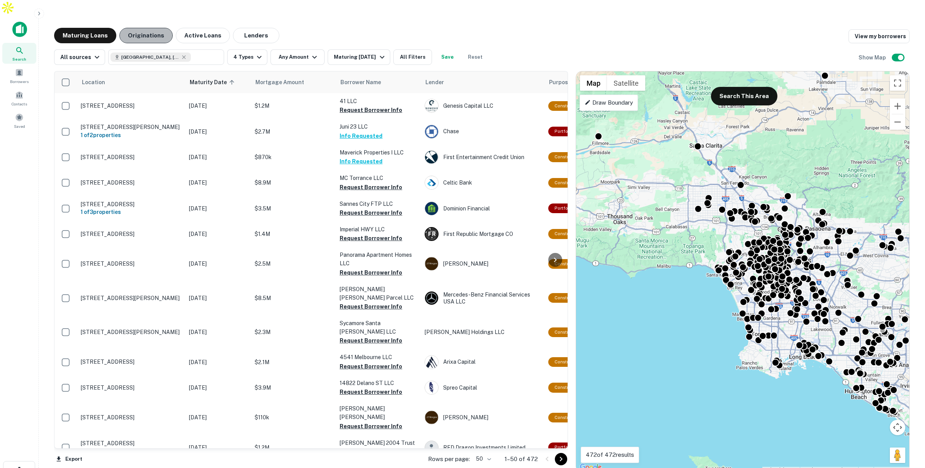
click at [143, 28] on button "Originations" at bounding box center [145, 35] width 53 height 15
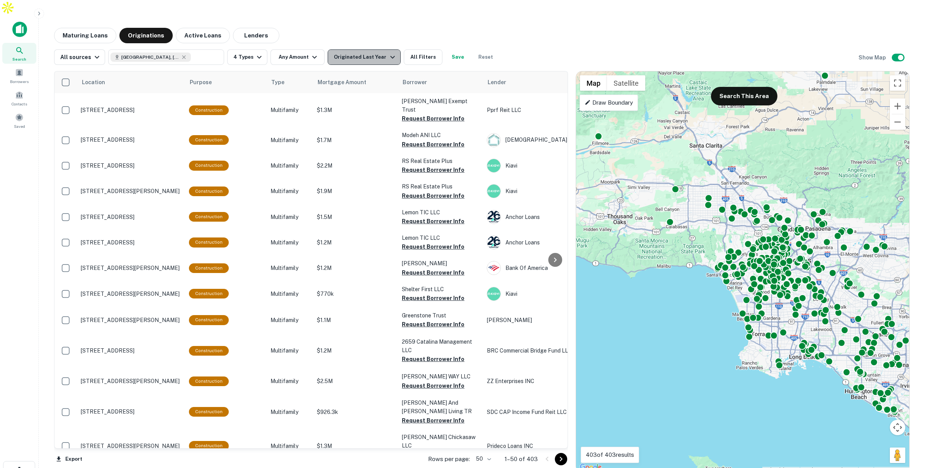
click at [378, 53] on div "Originated Last Year" at bounding box center [365, 57] width 63 height 9
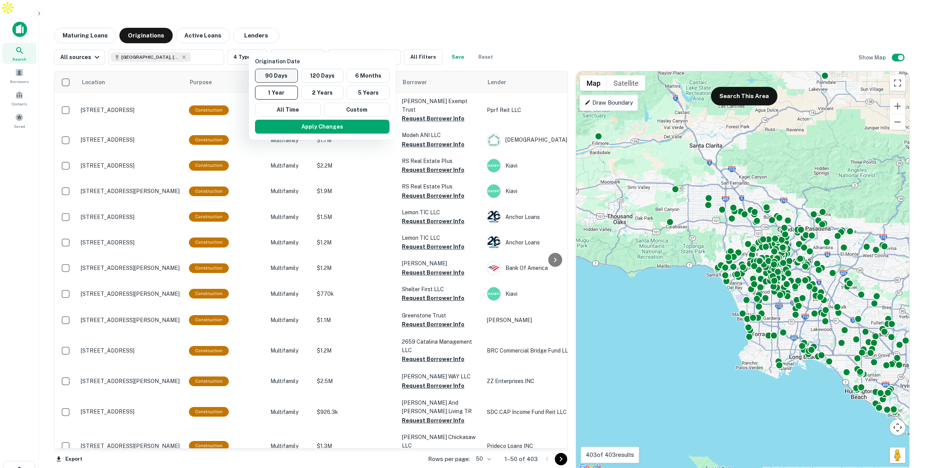
click at [286, 77] on button "90 Days" at bounding box center [276, 76] width 43 height 14
click at [354, 126] on button "Apply Changes" at bounding box center [331, 127] width 134 height 14
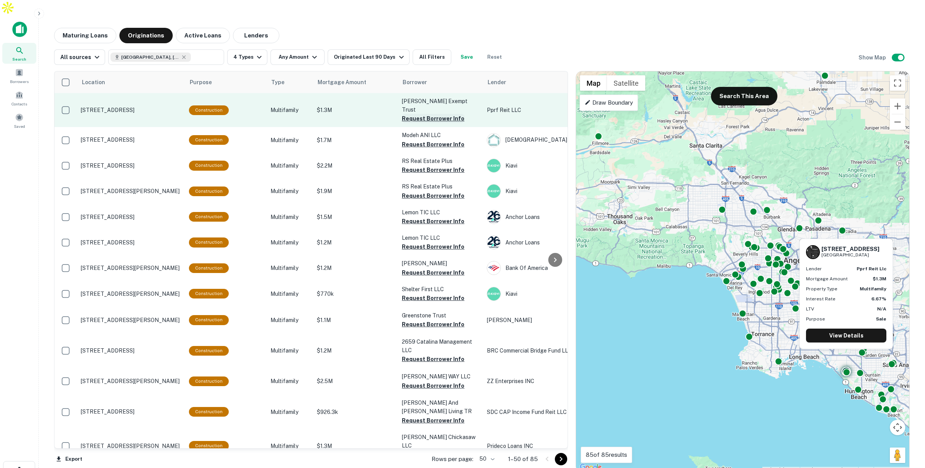
click at [422, 114] on button "Request Borrower Info" at bounding box center [433, 118] width 63 height 9
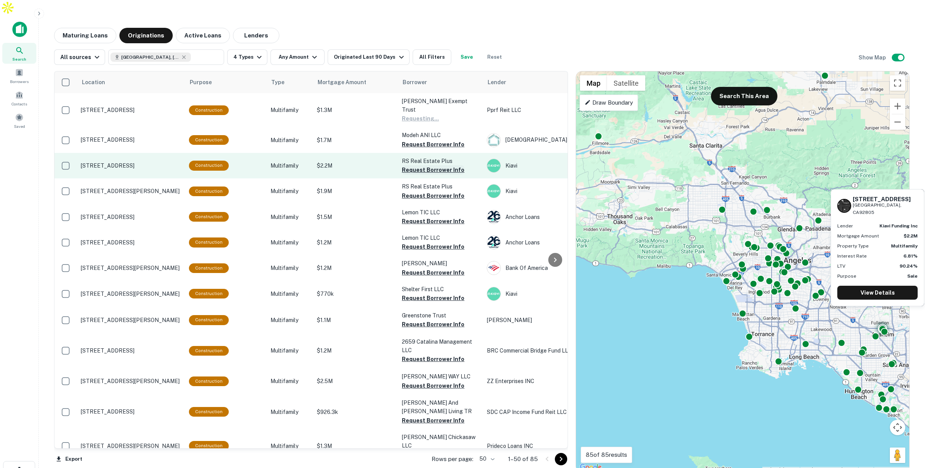
click at [419, 165] on button "Request Borrower Info" at bounding box center [433, 169] width 63 height 9
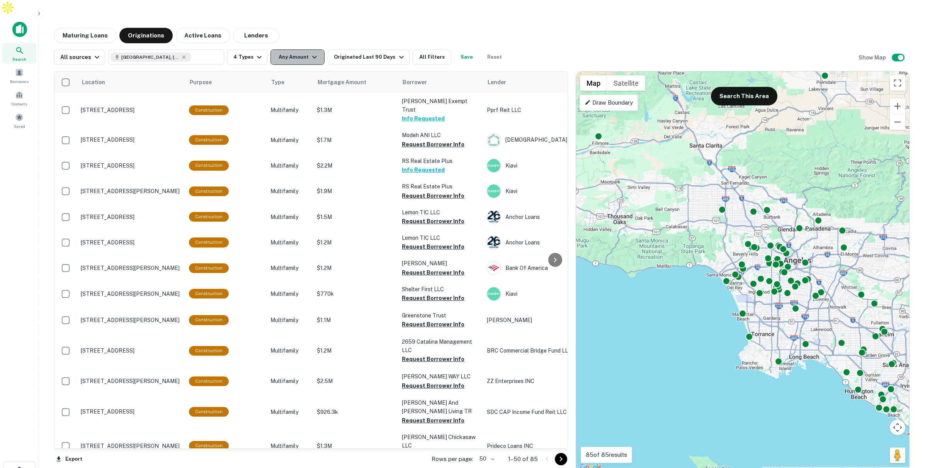
click at [305, 49] on button "Any Amount" at bounding box center [297, 56] width 54 height 15
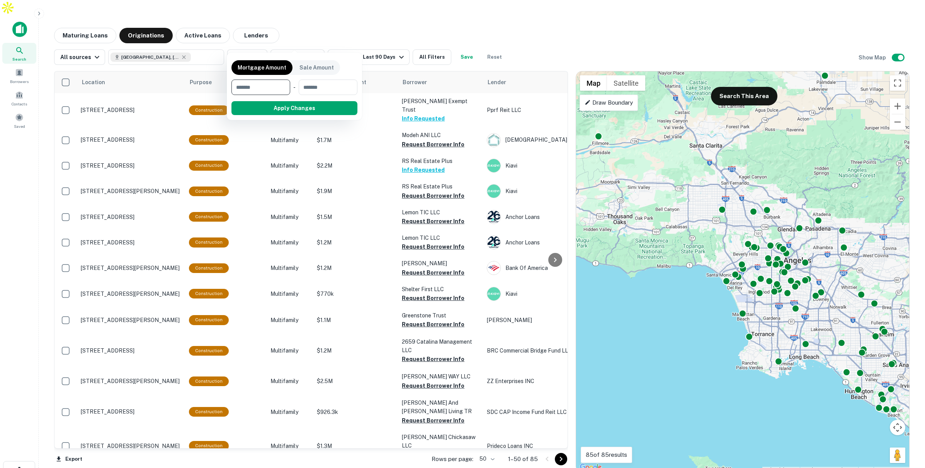
click at [267, 85] on input "number" at bounding box center [257, 87] width 53 height 15
type input "********"
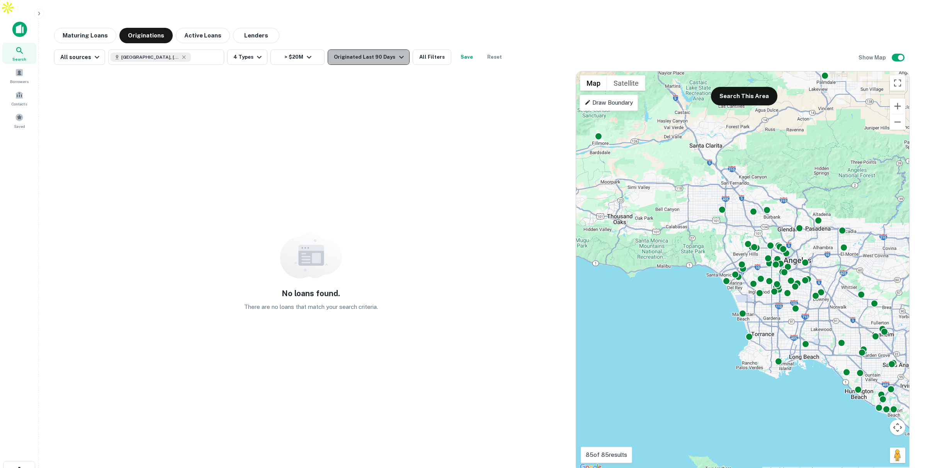
click at [379, 53] on div "Originated Last 90 Days" at bounding box center [370, 57] width 72 height 9
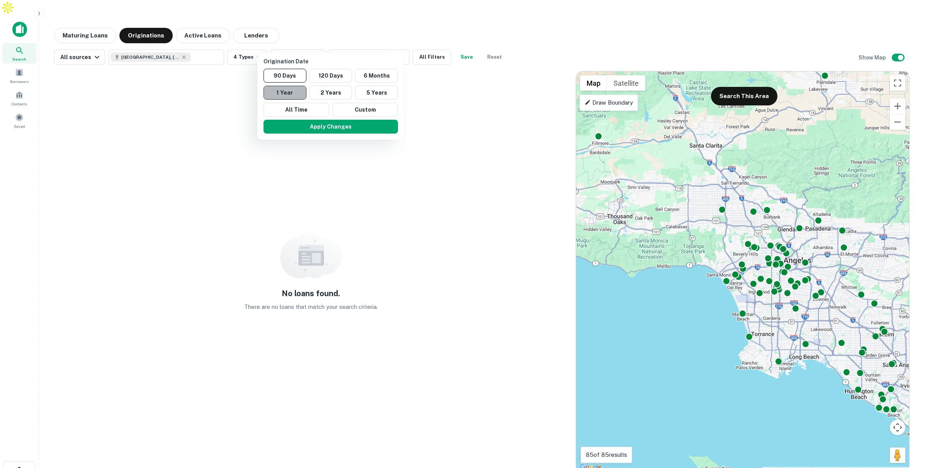
click at [293, 89] on button "1 Year" at bounding box center [285, 93] width 43 height 14
click at [323, 127] on button "Apply Changes" at bounding box center [322, 127] width 134 height 14
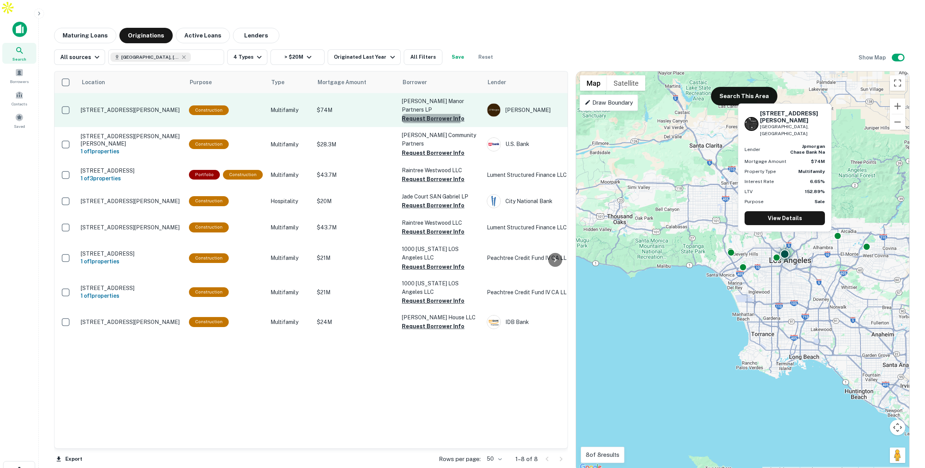
click at [422, 114] on button "Request Borrower Info" at bounding box center [433, 118] width 63 height 9
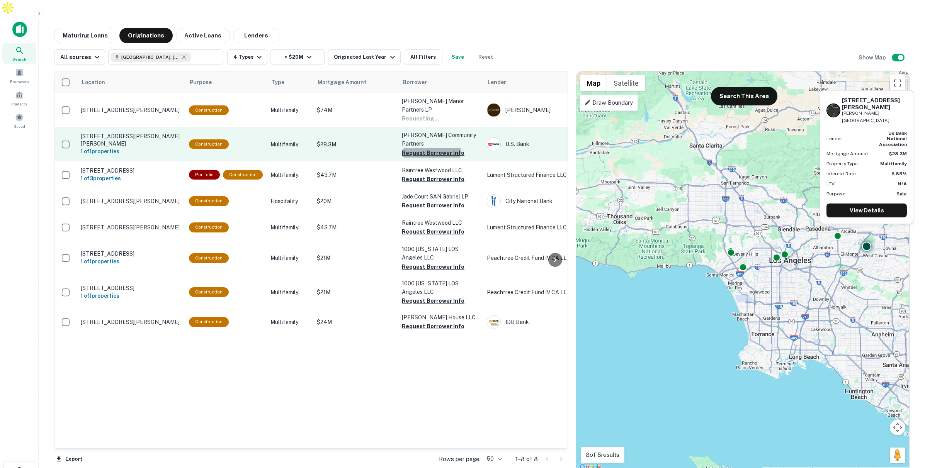
click at [418, 148] on button "Request Borrower Info" at bounding box center [433, 152] width 63 height 9
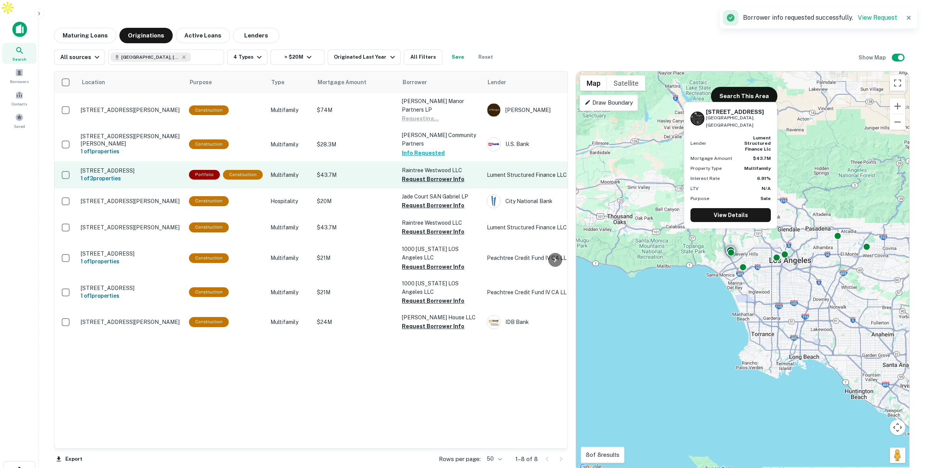
click at [414, 175] on button "Request Borrower Info" at bounding box center [433, 179] width 63 height 9
